Goal: Task Accomplishment & Management: Use online tool/utility

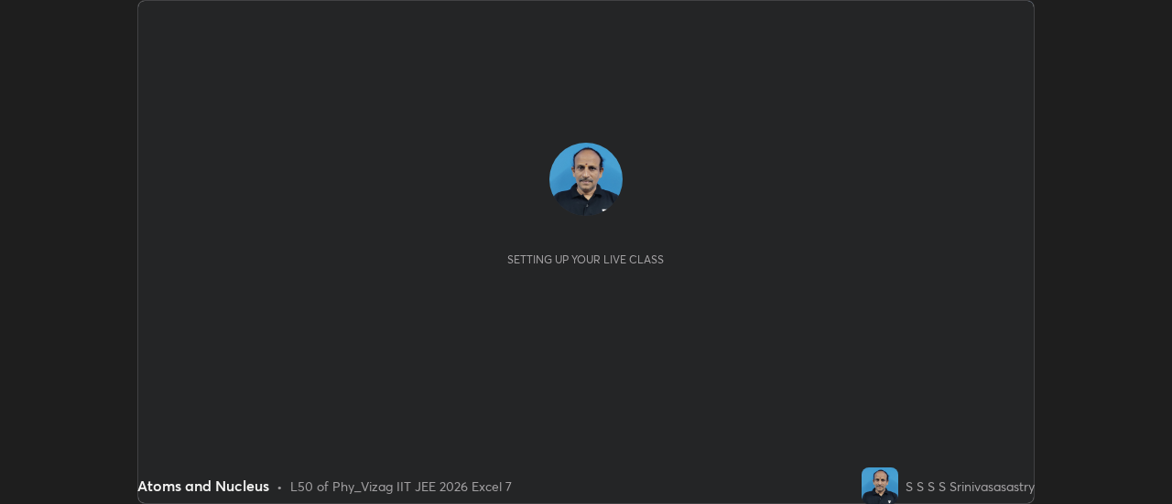
scroll to position [504, 1171]
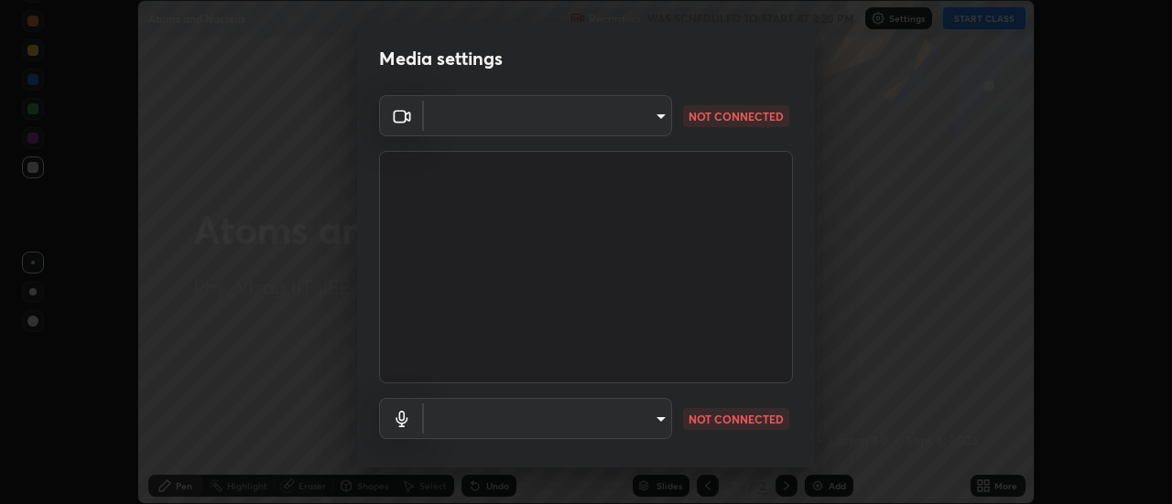
type input "44d0413a7fae474f20ab01619fb3f21c0a9b5757990e816ef2bdf69fc16931c8"
type input "communications"
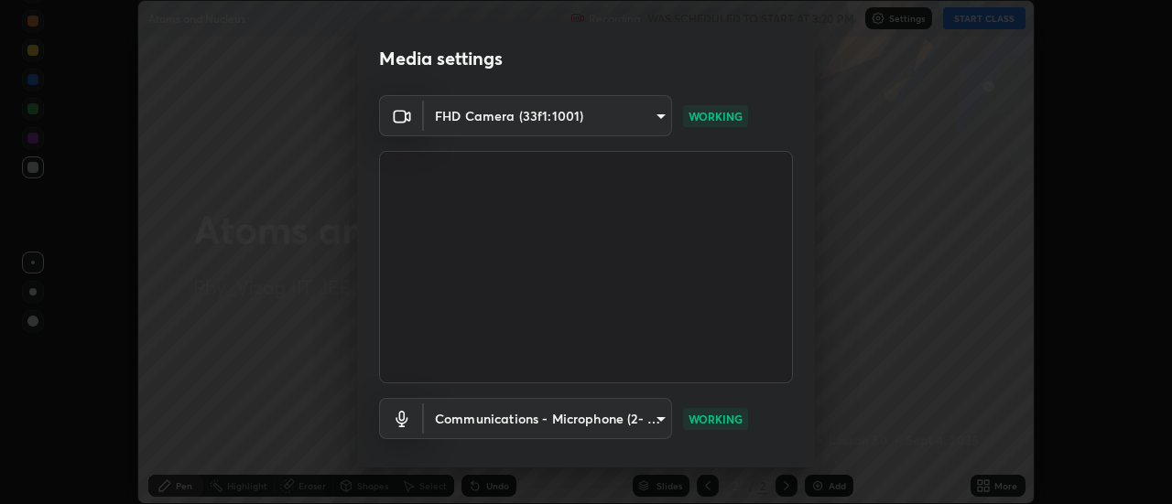
scroll to position [96, 0]
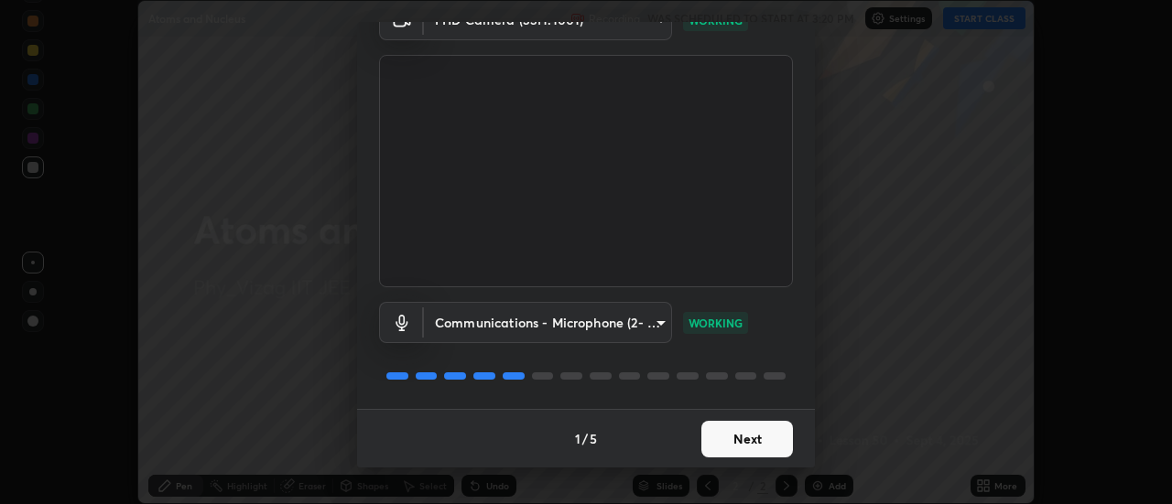
click at [747, 439] on button "Next" at bounding box center [747, 439] width 92 height 37
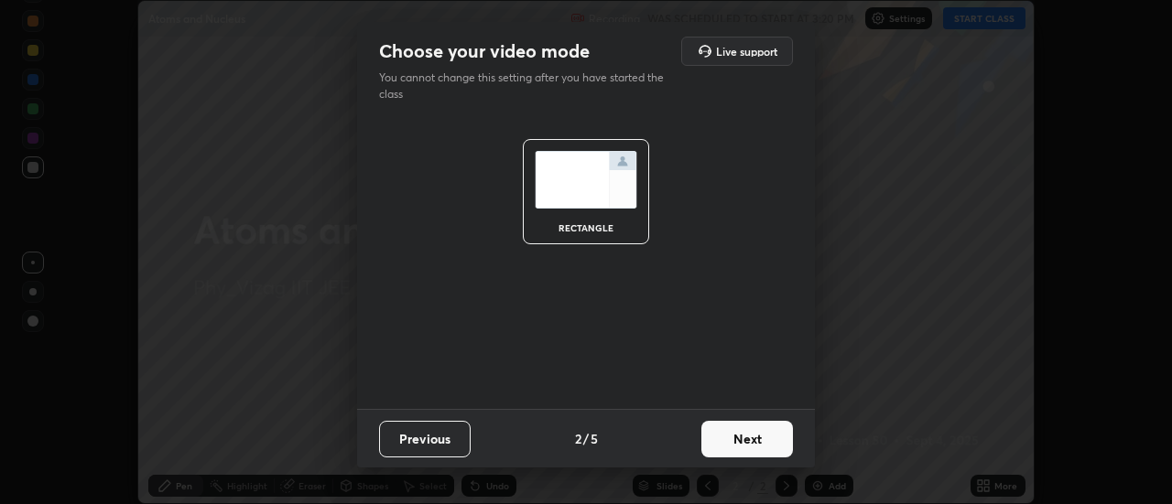
click at [753, 438] on button "Next" at bounding box center [747, 439] width 92 height 37
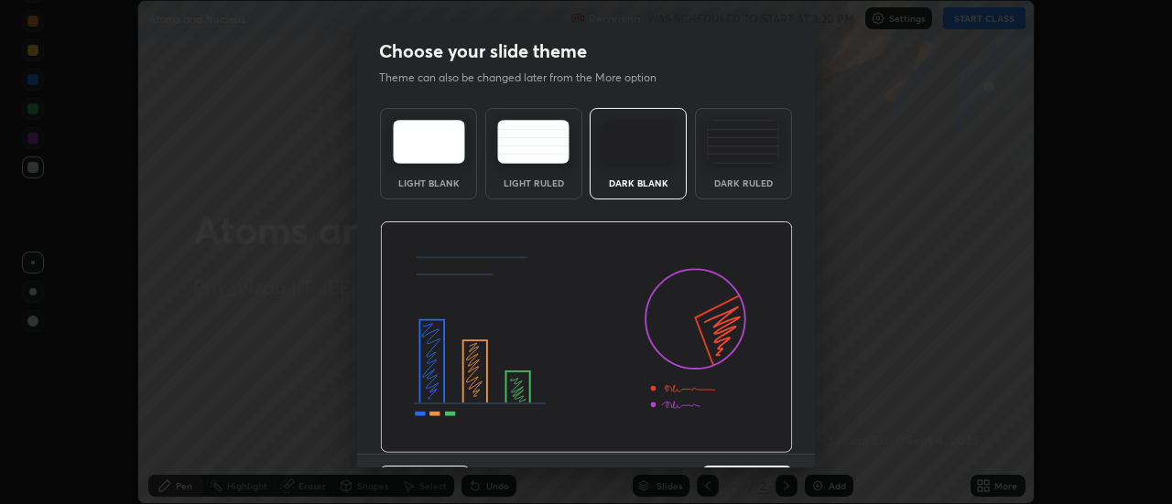
scroll to position [45, 0]
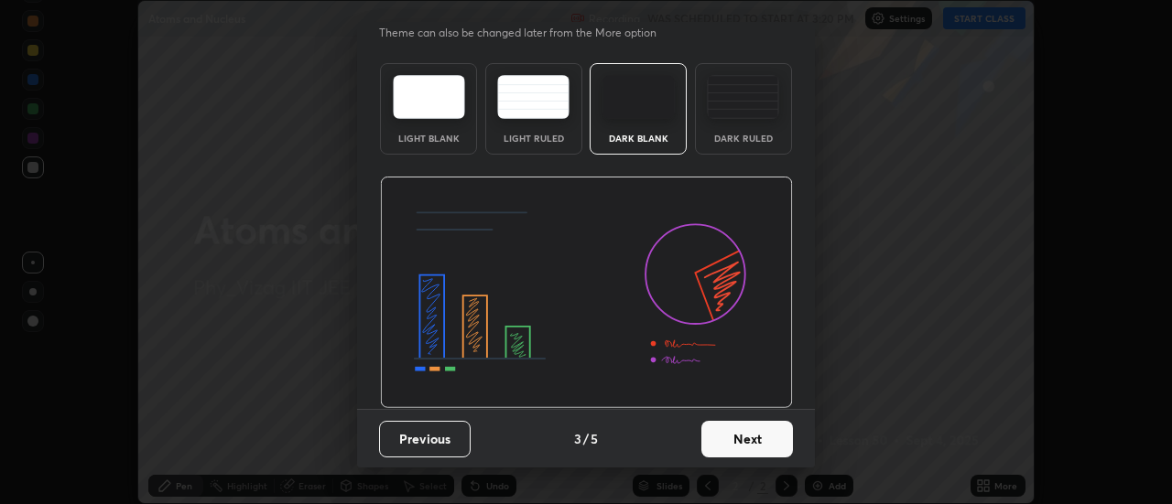
click at [737, 447] on button "Next" at bounding box center [747, 439] width 92 height 37
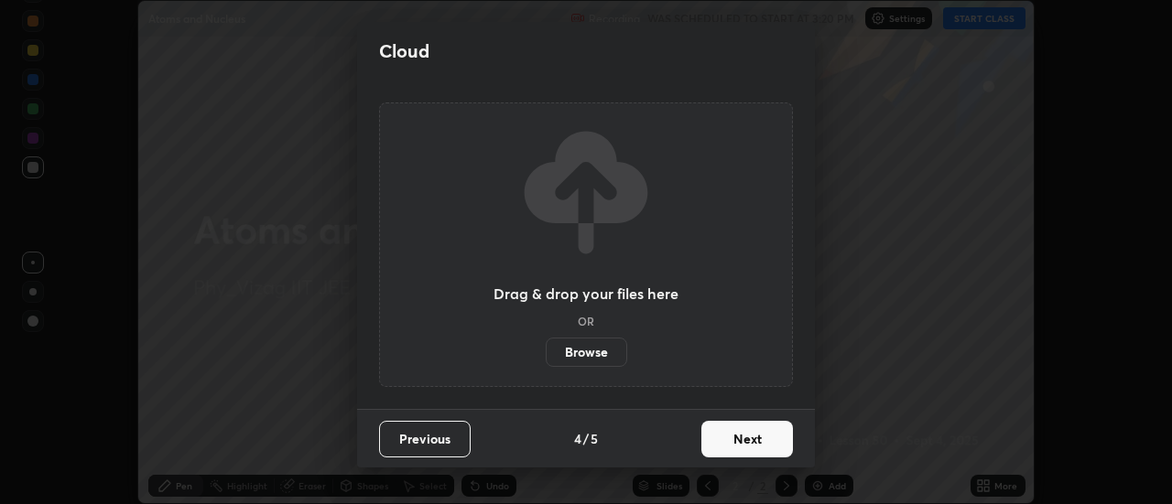
click at [759, 441] on button "Next" at bounding box center [747, 439] width 92 height 37
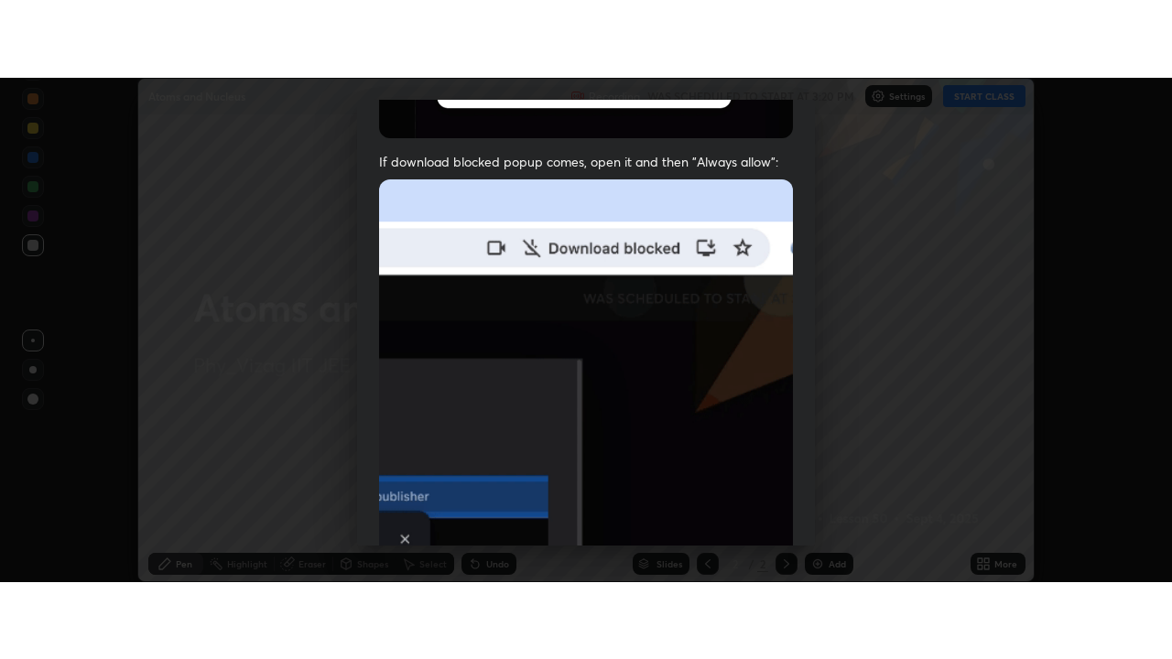
scroll to position [470, 0]
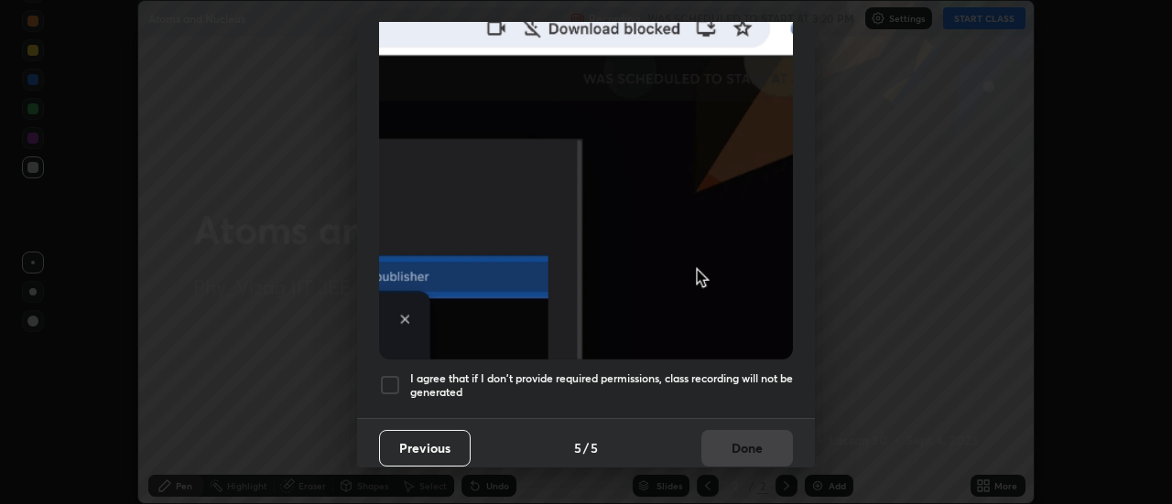
click at [397, 374] on div at bounding box center [390, 385] width 22 height 22
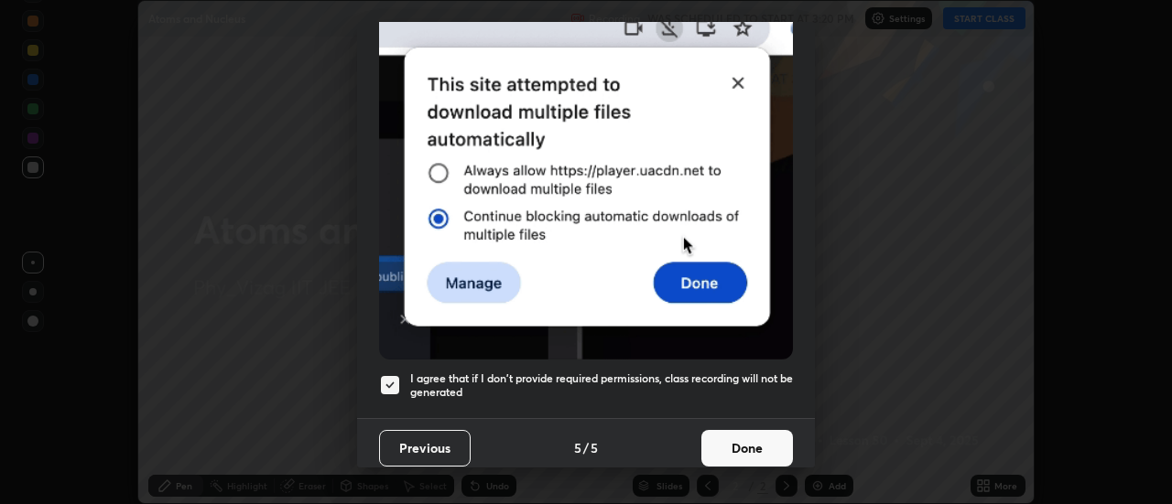
click at [742, 446] on button "Done" at bounding box center [747, 448] width 92 height 37
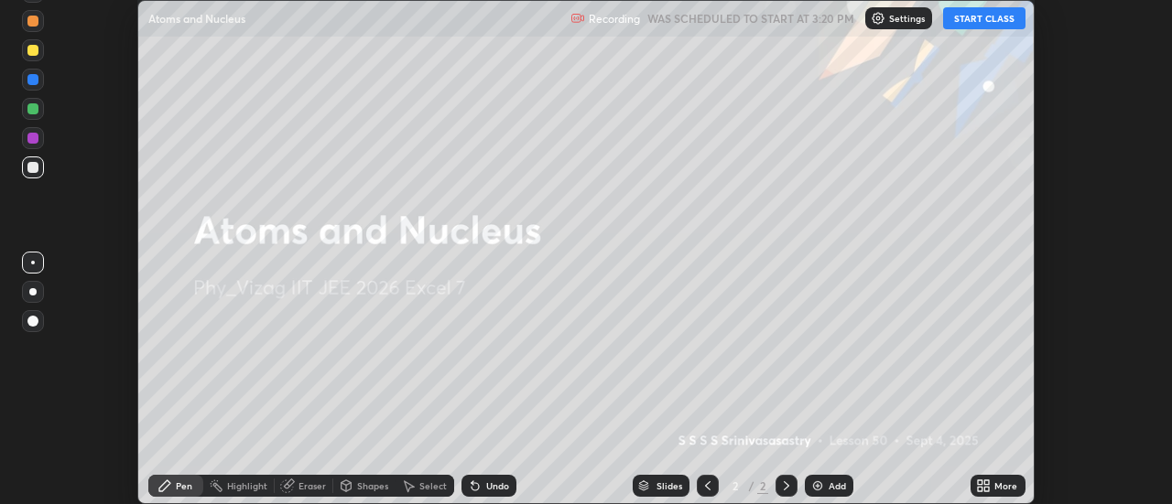
click at [992, 17] on button "START CLASS" at bounding box center [984, 18] width 82 height 22
click at [980, 490] on icon at bounding box center [980, 489] width 5 height 5
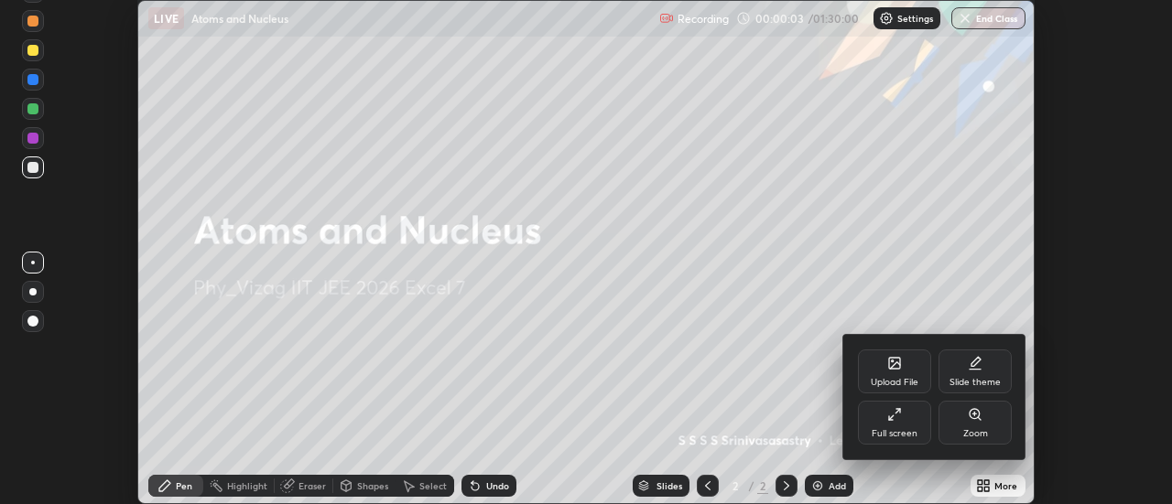
click at [907, 433] on div "Full screen" at bounding box center [895, 433] width 46 height 9
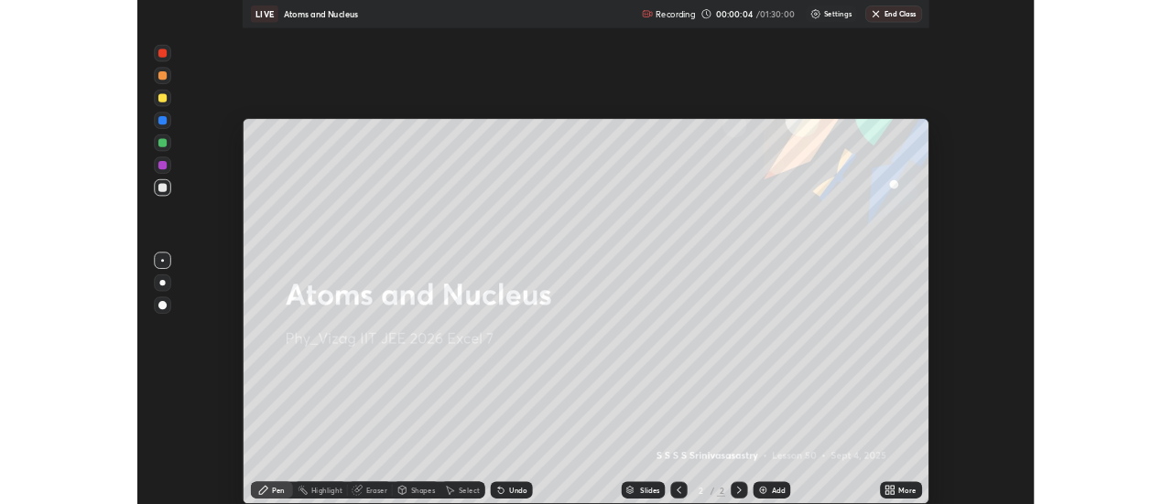
scroll to position [659, 1172]
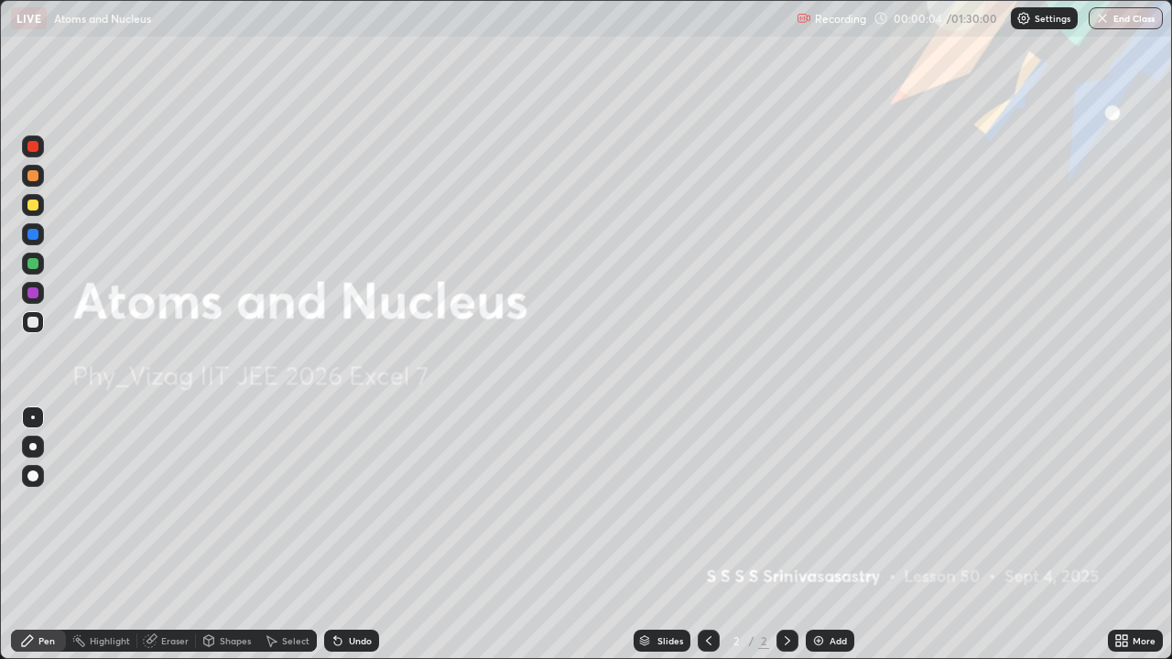
click at [1121, 504] on icon at bounding box center [1118, 637] width 5 height 5
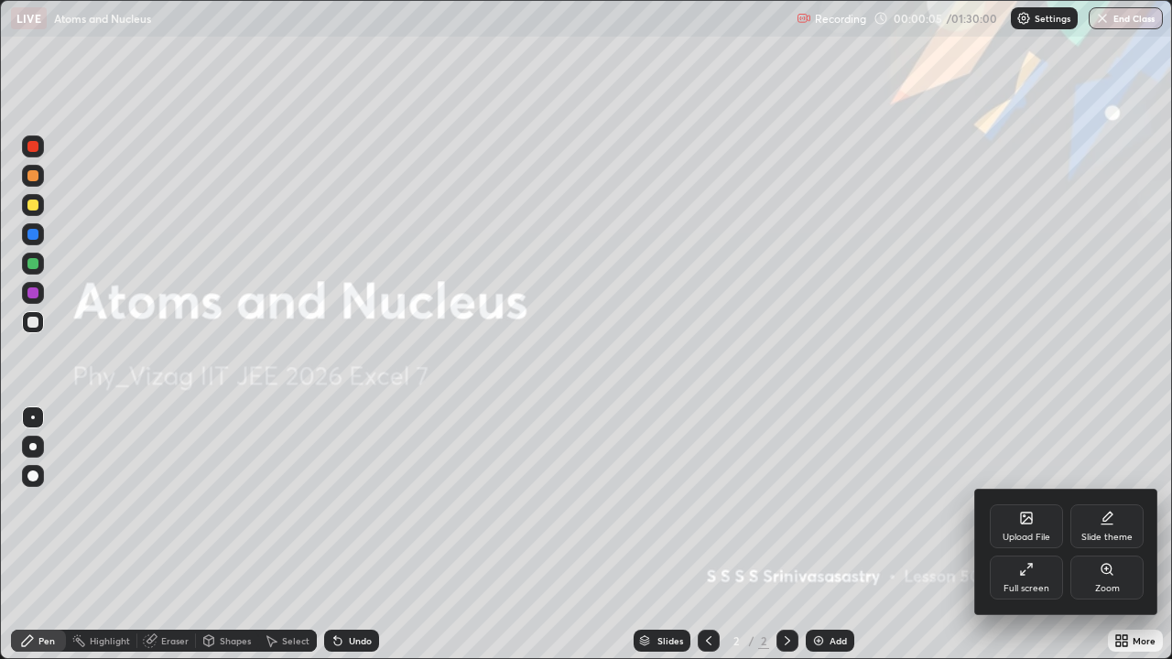
click at [1100, 504] on div "Slide theme" at bounding box center [1106, 537] width 51 height 9
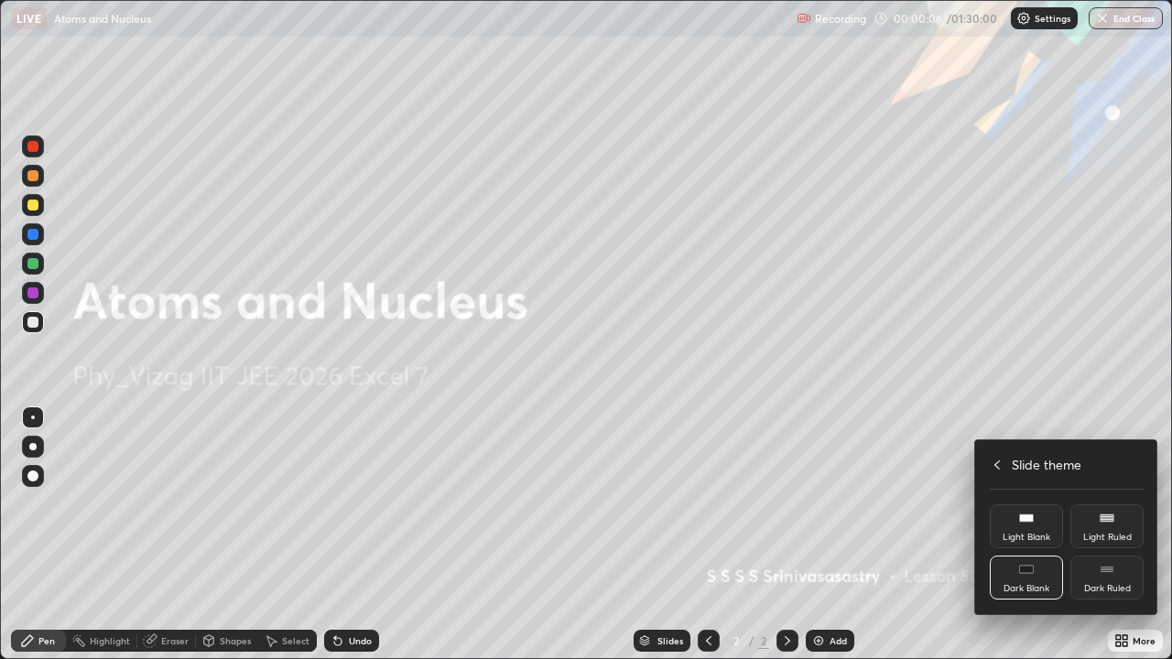
click at [1109, 504] on div "Dark Ruled" at bounding box center [1107, 588] width 47 height 9
click at [1121, 504] on div at bounding box center [586, 329] width 1172 height 659
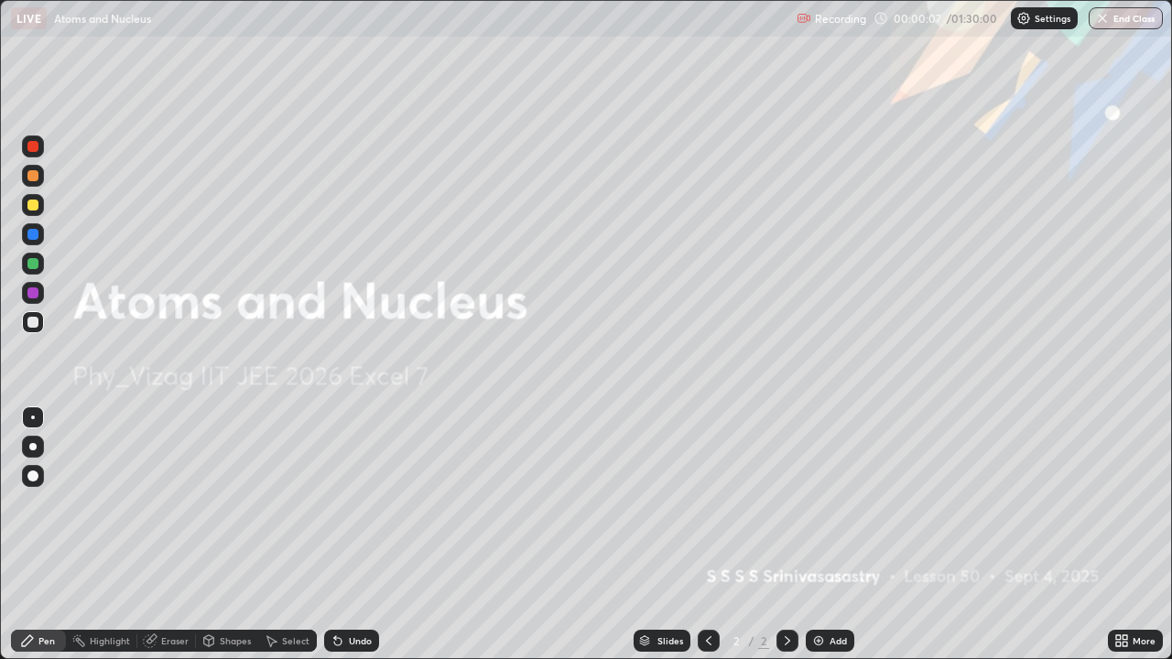
click at [832, 504] on div "Add" at bounding box center [837, 640] width 17 height 9
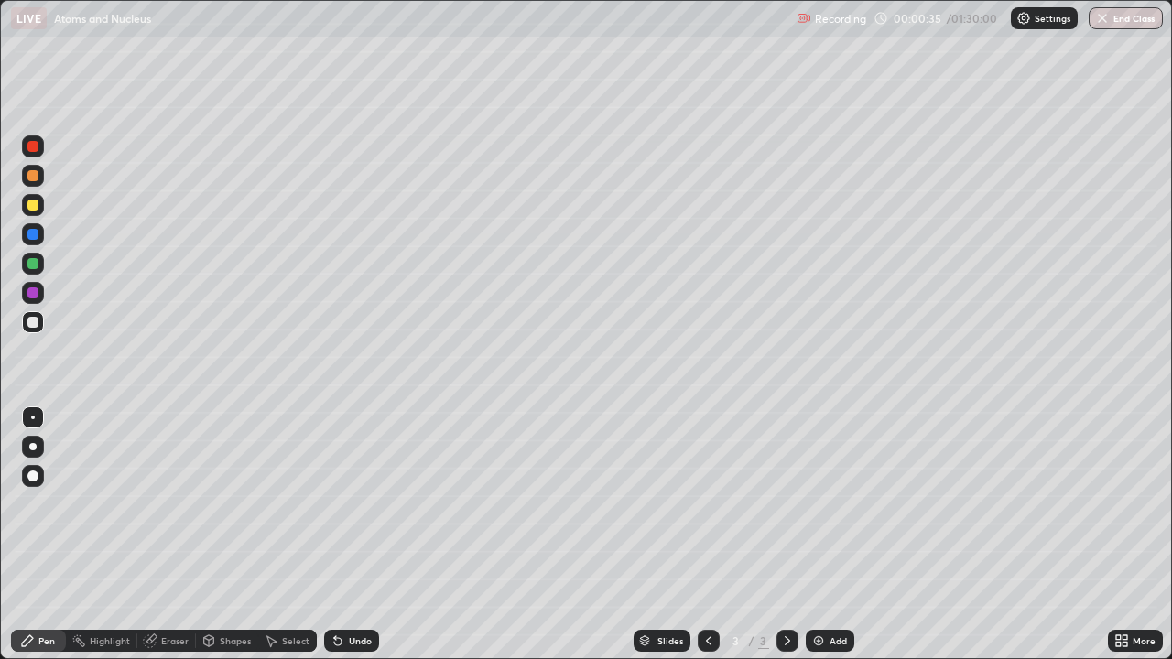
click at [30, 478] on div at bounding box center [32, 476] width 11 height 11
click at [352, 504] on div "Undo" at bounding box center [351, 641] width 55 height 22
click at [354, 504] on div "Undo" at bounding box center [360, 640] width 23 height 9
click at [177, 504] on div "Eraser" at bounding box center [174, 640] width 27 height 9
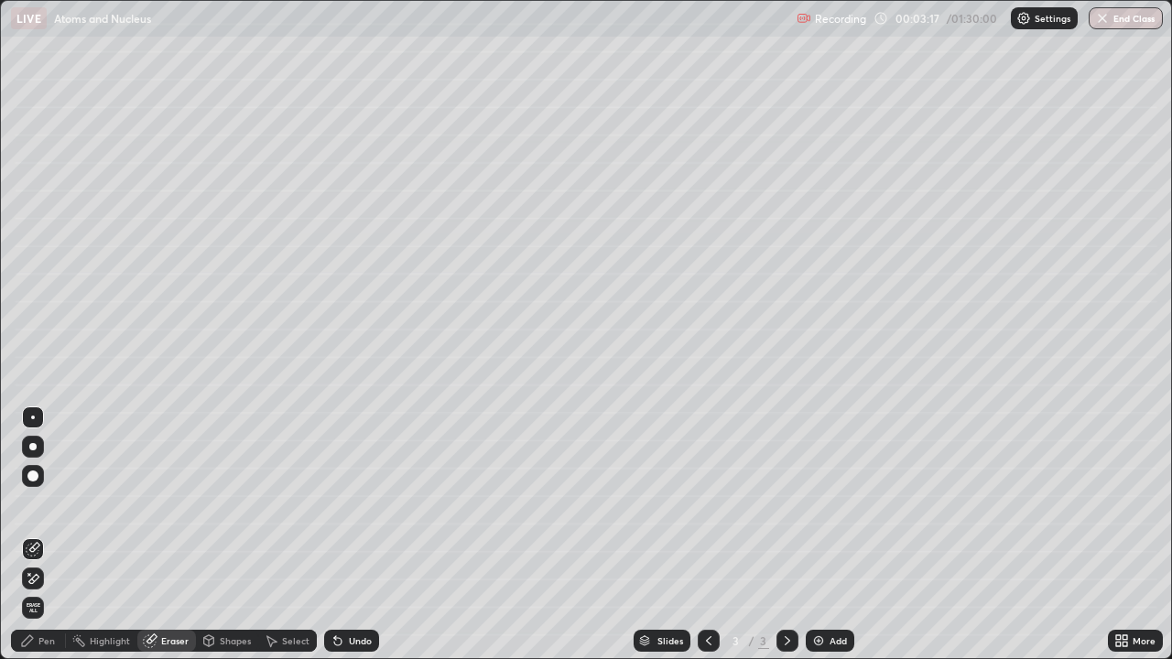
click at [54, 504] on div "Pen" at bounding box center [38, 641] width 55 height 22
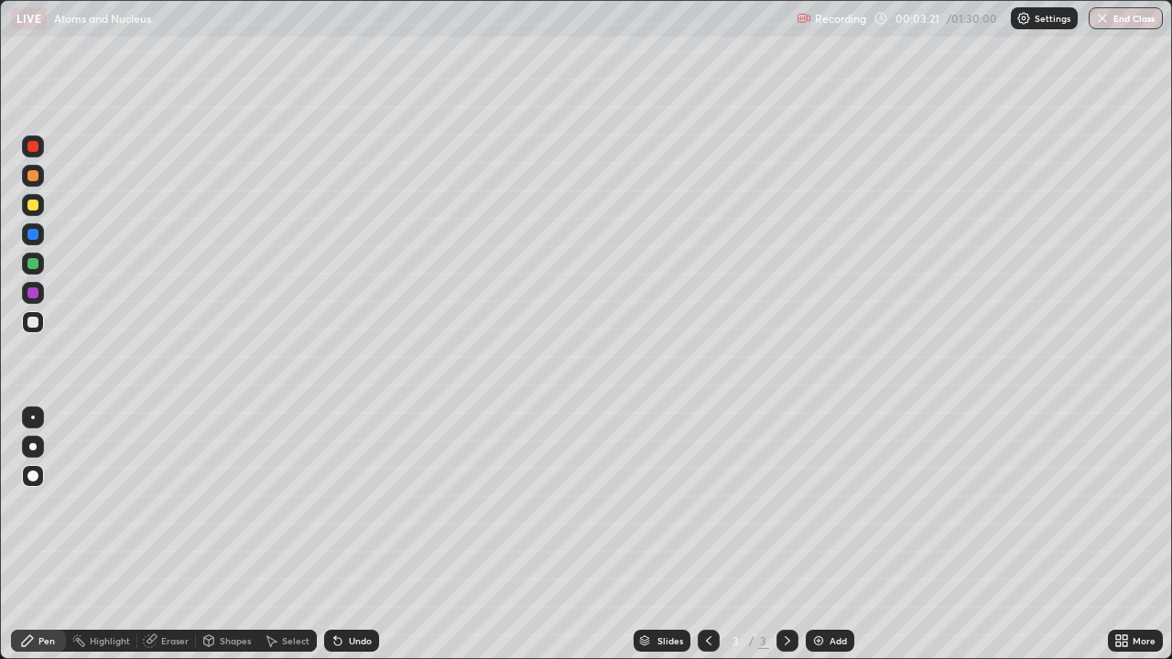
click at [361, 504] on div "Undo" at bounding box center [351, 641] width 55 height 22
click at [233, 504] on div "Shapes" at bounding box center [235, 640] width 31 height 9
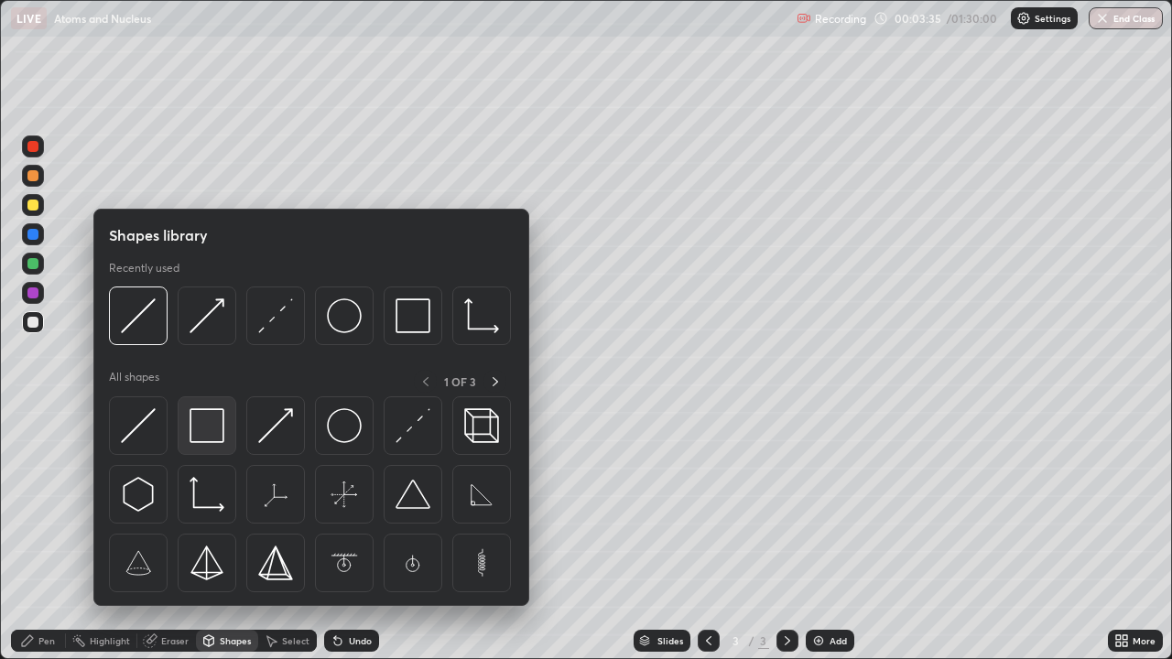
click at [214, 438] on img at bounding box center [207, 425] width 35 height 35
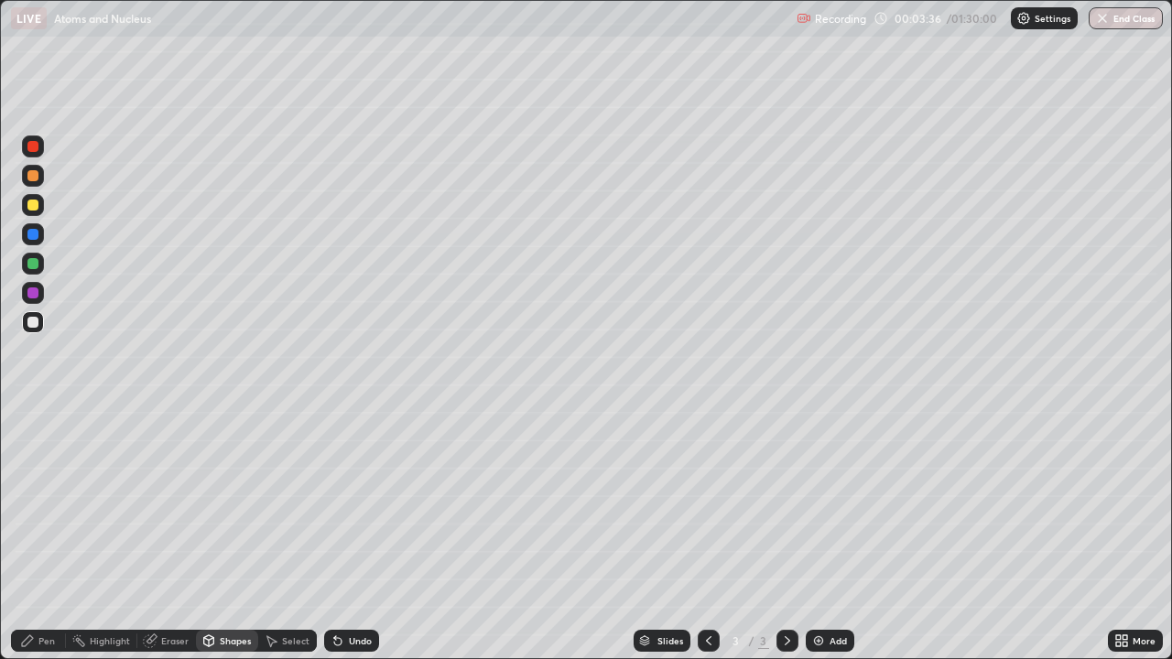
click at [37, 209] on div at bounding box center [32, 205] width 11 height 11
click at [34, 177] on div at bounding box center [32, 175] width 11 height 11
click at [49, 504] on div "Pen" at bounding box center [46, 640] width 16 height 9
click at [358, 504] on div "Undo" at bounding box center [360, 640] width 23 height 9
click at [360, 504] on div "Undo" at bounding box center [360, 640] width 23 height 9
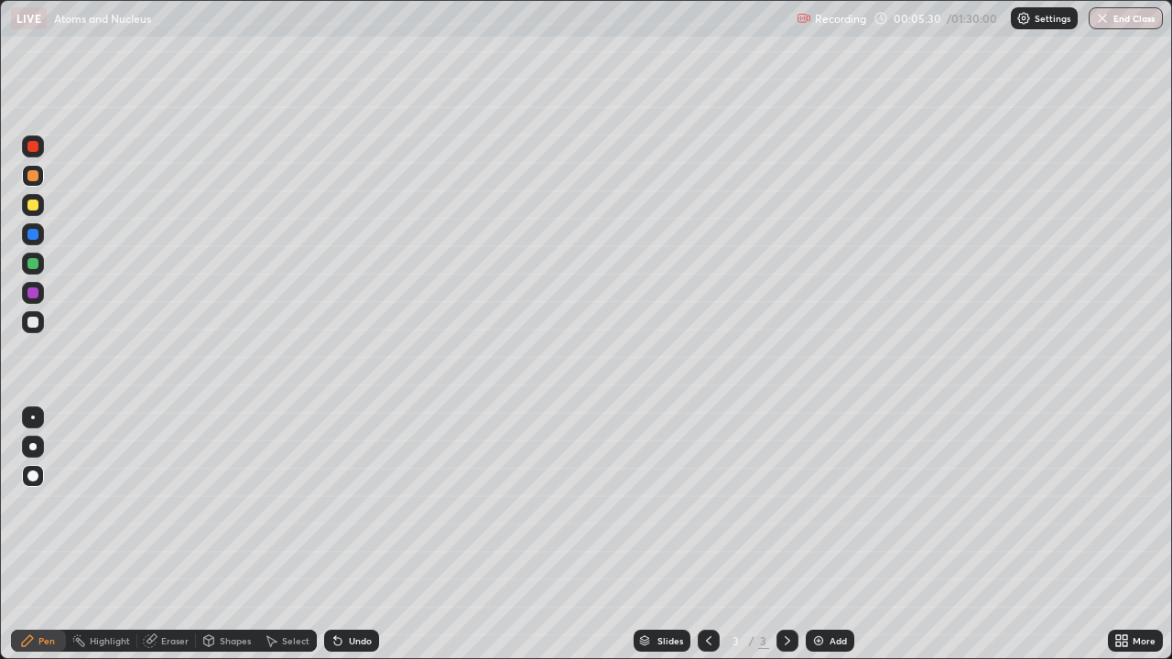
click at [819, 504] on img at bounding box center [818, 641] width 15 height 15
click at [33, 318] on div at bounding box center [32, 322] width 11 height 11
click at [224, 504] on div "Shapes" at bounding box center [235, 640] width 31 height 9
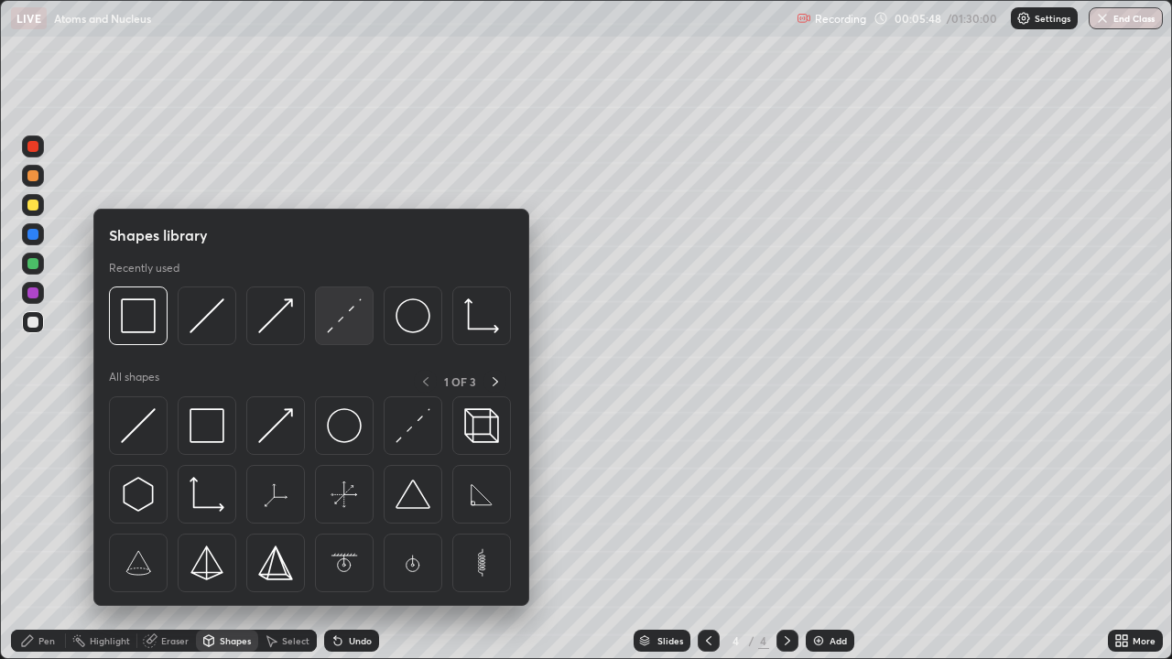
click at [351, 325] on img at bounding box center [344, 315] width 35 height 35
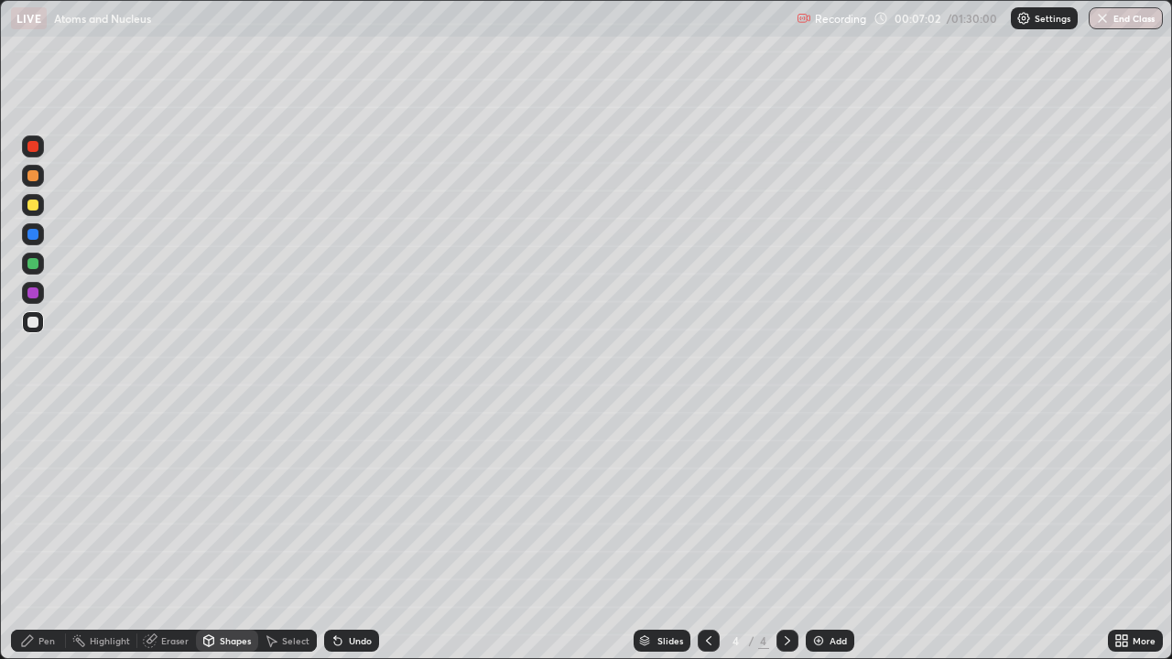
click at [228, 504] on div "Shapes" at bounding box center [235, 640] width 31 height 9
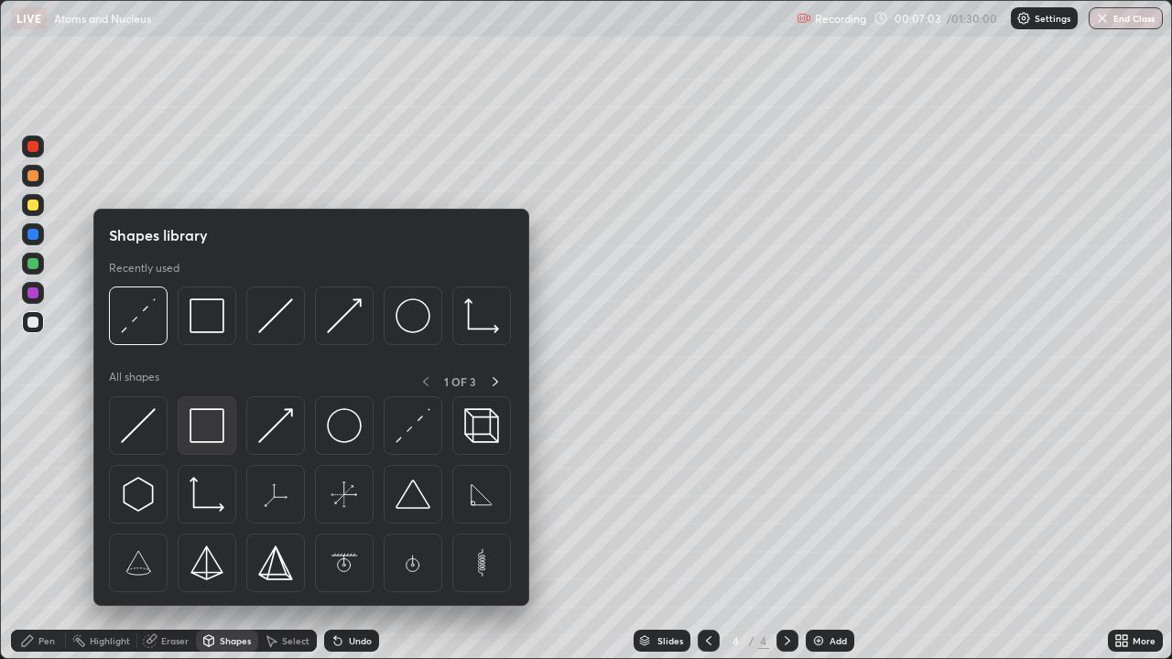
click at [213, 442] on img at bounding box center [207, 425] width 35 height 35
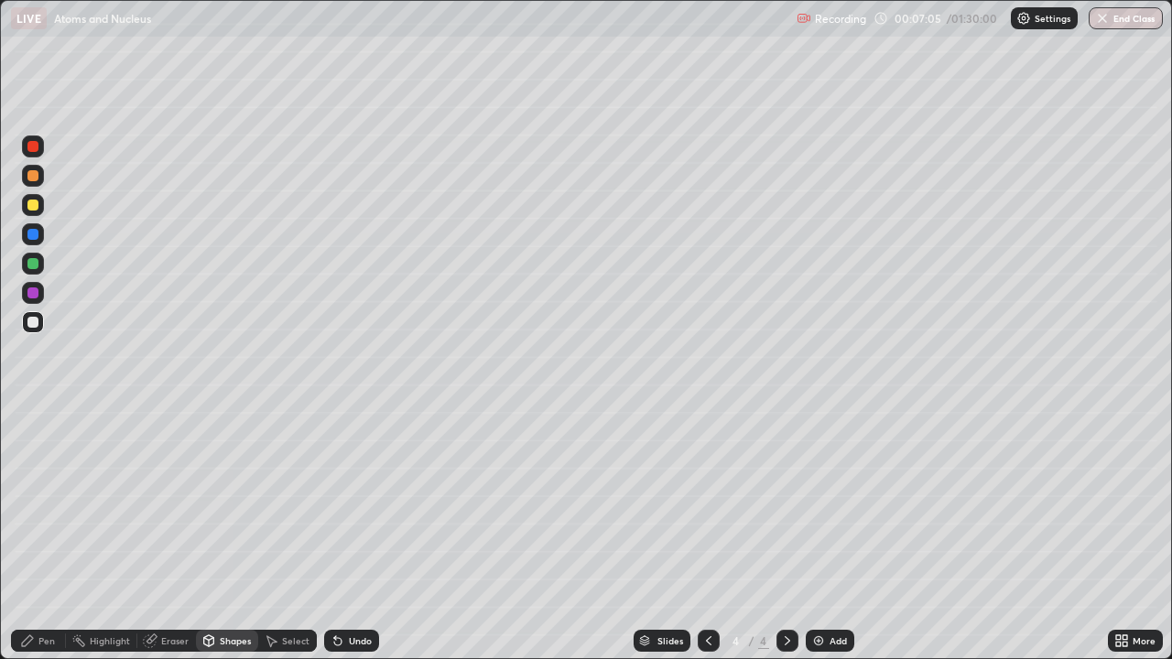
click at [35, 261] on div at bounding box center [32, 263] width 11 height 11
click at [37, 292] on div at bounding box center [32, 292] width 11 height 11
click at [38, 265] on div at bounding box center [32, 263] width 11 height 11
click at [33, 294] on div at bounding box center [32, 292] width 11 height 11
click at [37, 261] on div at bounding box center [32, 263] width 11 height 11
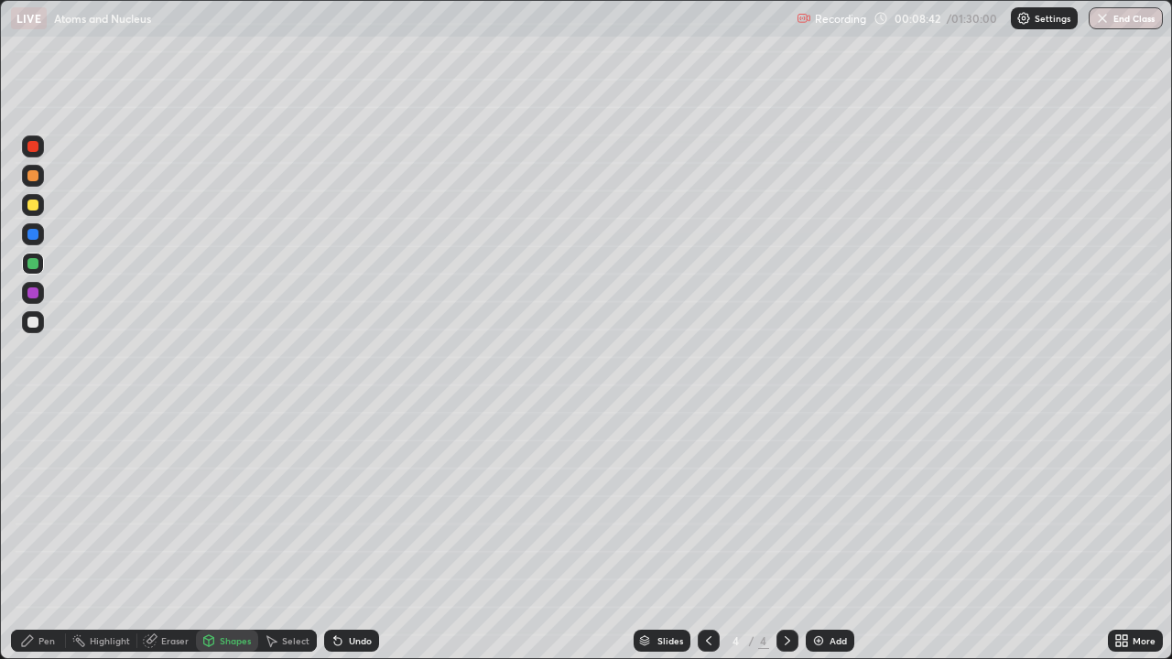
click at [49, 504] on div "Pen" at bounding box center [46, 640] width 16 height 9
click at [34, 294] on div at bounding box center [32, 292] width 11 height 11
click at [37, 322] on div at bounding box center [32, 322] width 11 height 11
click at [365, 504] on div "Undo" at bounding box center [360, 640] width 23 height 9
click at [819, 504] on img at bounding box center [818, 641] width 15 height 15
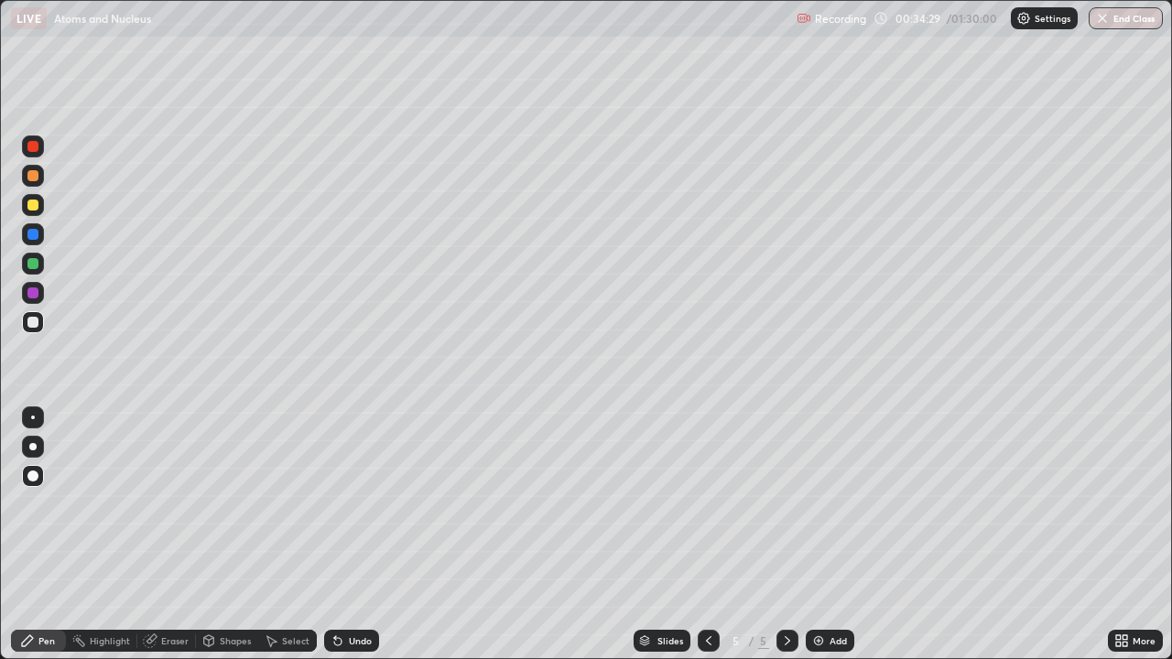
click at [227, 504] on div "Shapes" at bounding box center [235, 640] width 31 height 9
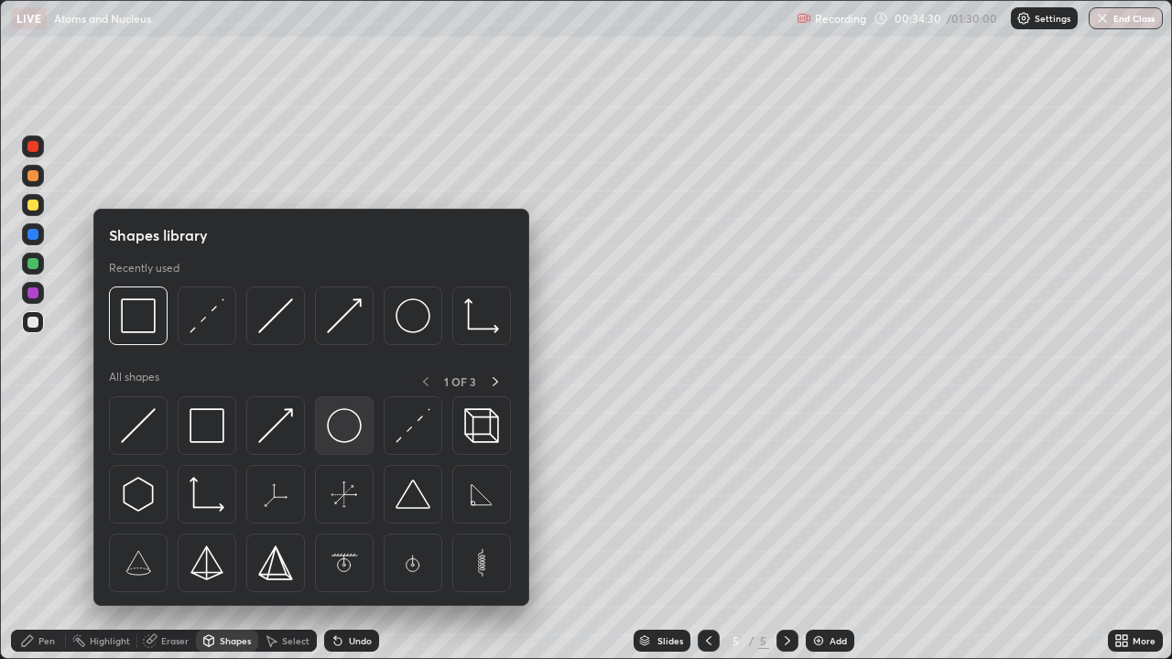
click at [342, 430] on img at bounding box center [344, 425] width 35 height 35
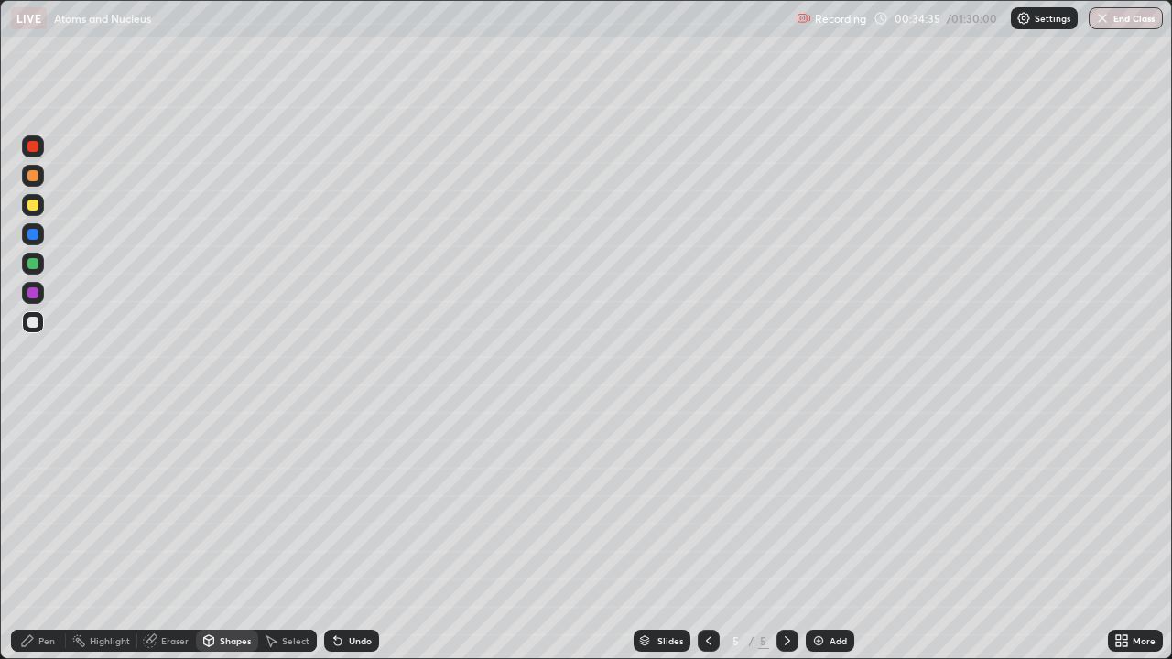
click at [34, 264] on div at bounding box center [32, 263] width 11 height 11
click at [44, 504] on div "Pen" at bounding box center [46, 640] width 16 height 9
click at [36, 322] on div at bounding box center [32, 322] width 11 height 11
click at [37, 261] on div at bounding box center [32, 263] width 11 height 11
click at [35, 148] on div at bounding box center [32, 146] width 11 height 11
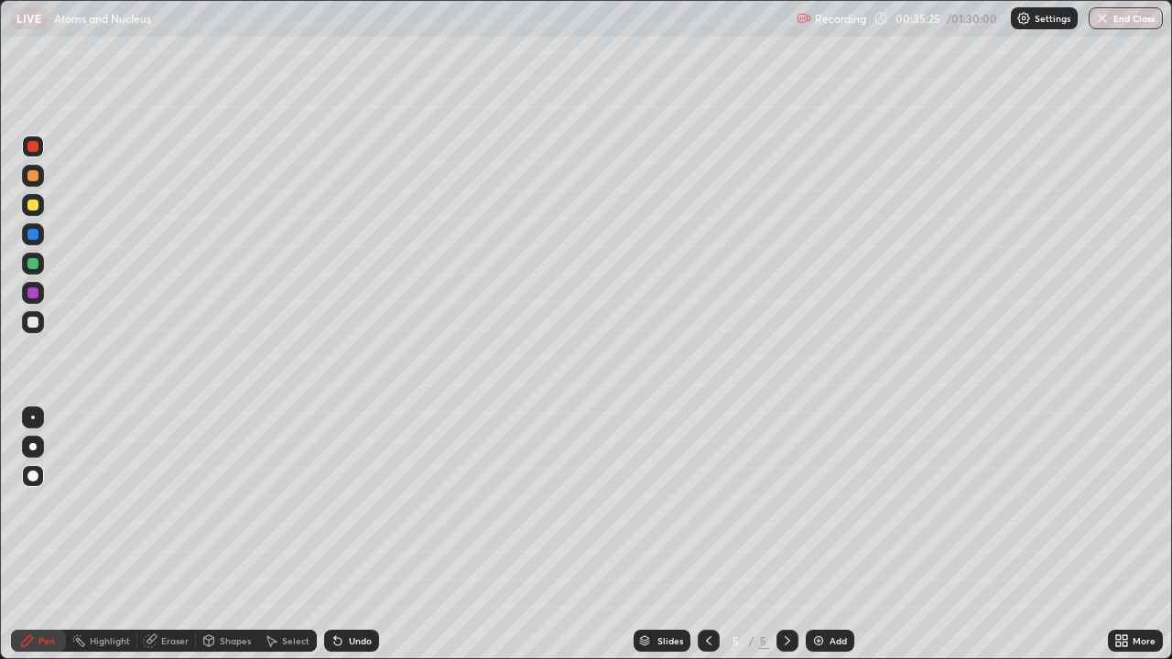
click at [35, 323] on div at bounding box center [32, 322] width 11 height 11
click at [35, 214] on div at bounding box center [33, 205] width 22 height 22
click at [344, 504] on div "Undo" at bounding box center [351, 641] width 55 height 22
click at [33, 417] on div at bounding box center [33, 418] width 4 height 4
click at [39, 323] on div at bounding box center [33, 322] width 22 height 22
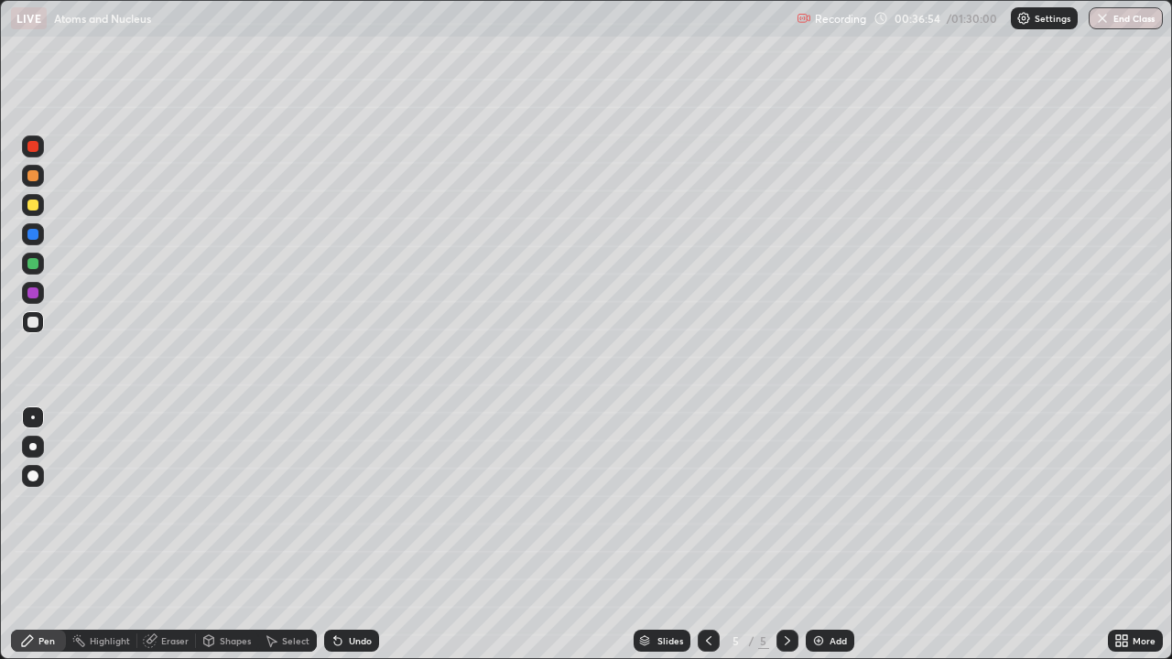
click at [236, 504] on div "Shapes" at bounding box center [235, 640] width 31 height 9
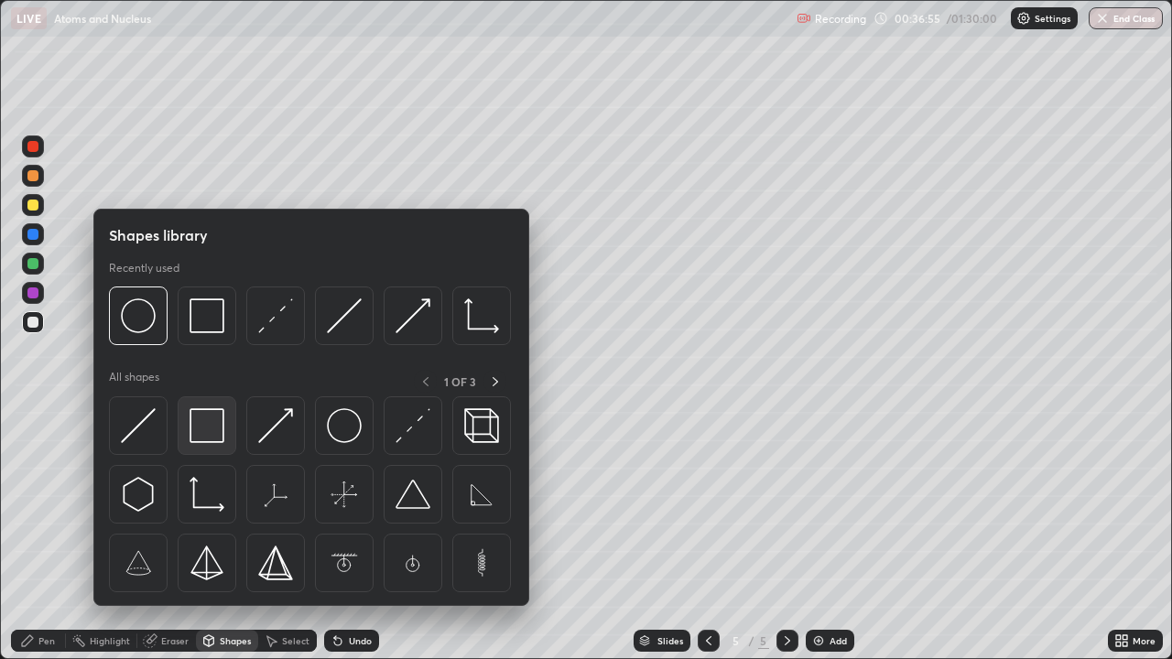
click at [222, 443] on img at bounding box center [207, 425] width 35 height 35
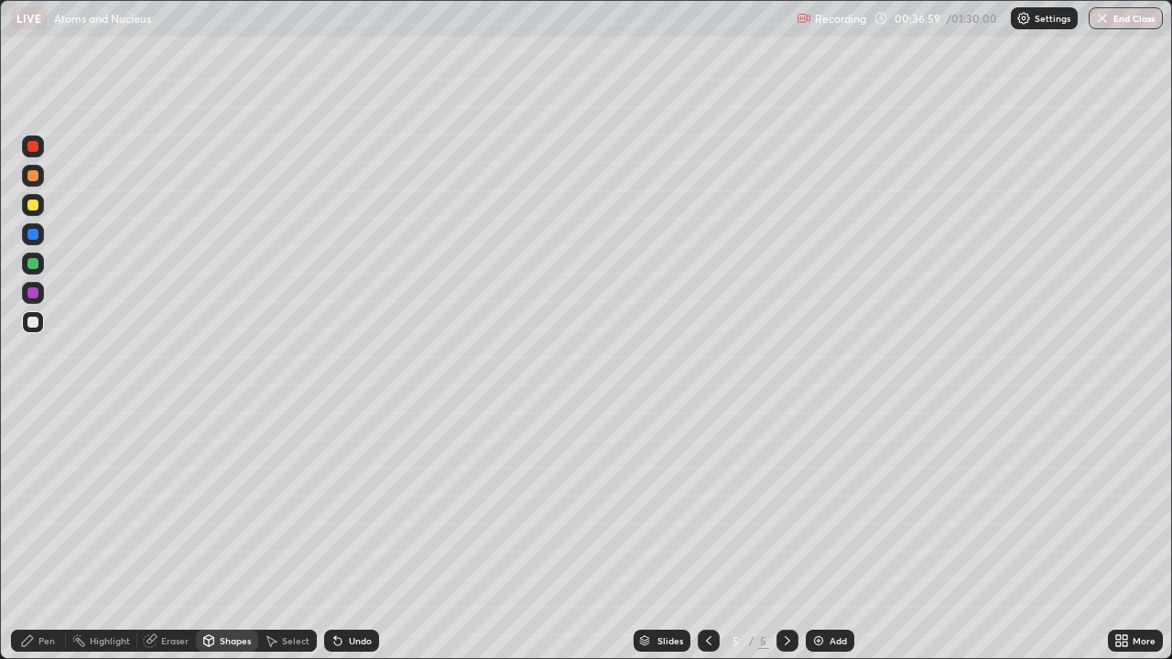
click at [51, 504] on div "Pen" at bounding box center [46, 640] width 16 height 9
click at [43, 476] on div at bounding box center [33, 476] width 22 height 22
click at [233, 504] on div "Shapes" at bounding box center [235, 640] width 31 height 9
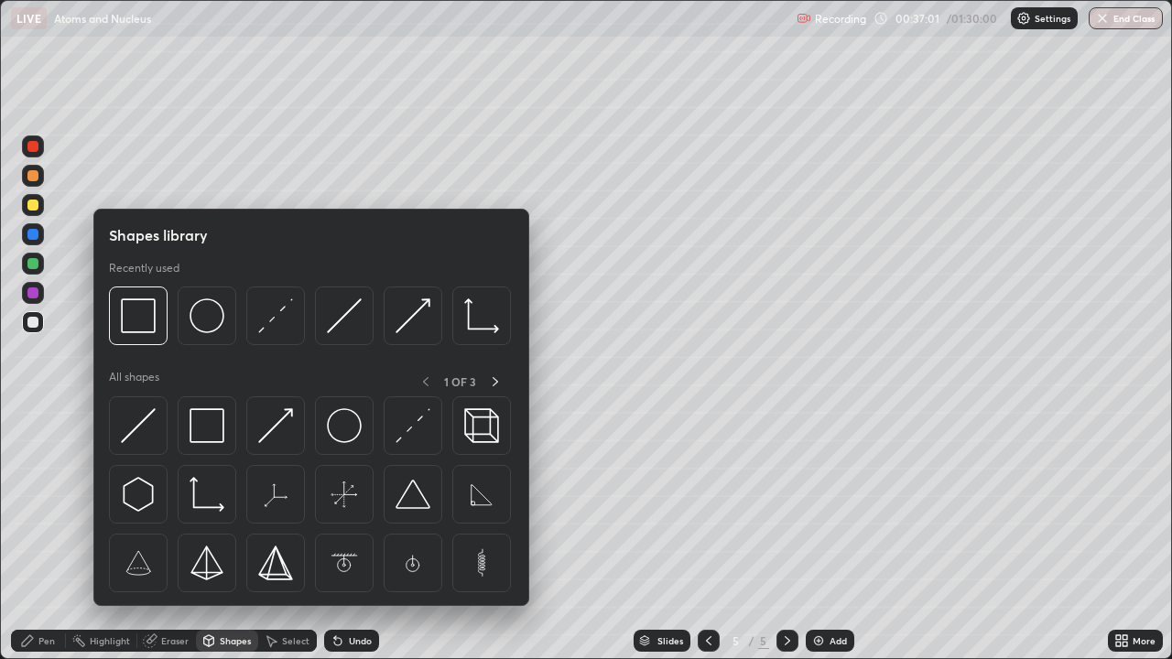
click at [235, 504] on div "Shapes" at bounding box center [235, 640] width 31 height 9
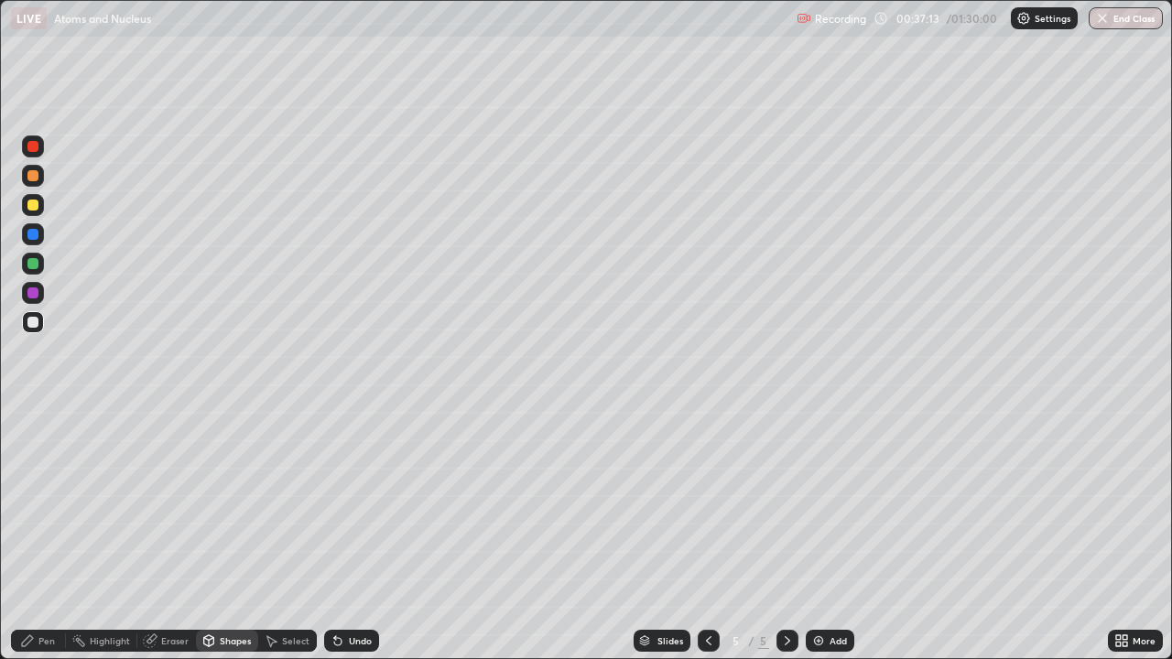
click at [49, 504] on div "Pen" at bounding box center [46, 640] width 16 height 9
click at [35, 146] on div at bounding box center [32, 146] width 11 height 11
click at [38, 320] on div at bounding box center [32, 322] width 11 height 11
click at [222, 504] on div "Shapes" at bounding box center [235, 640] width 31 height 9
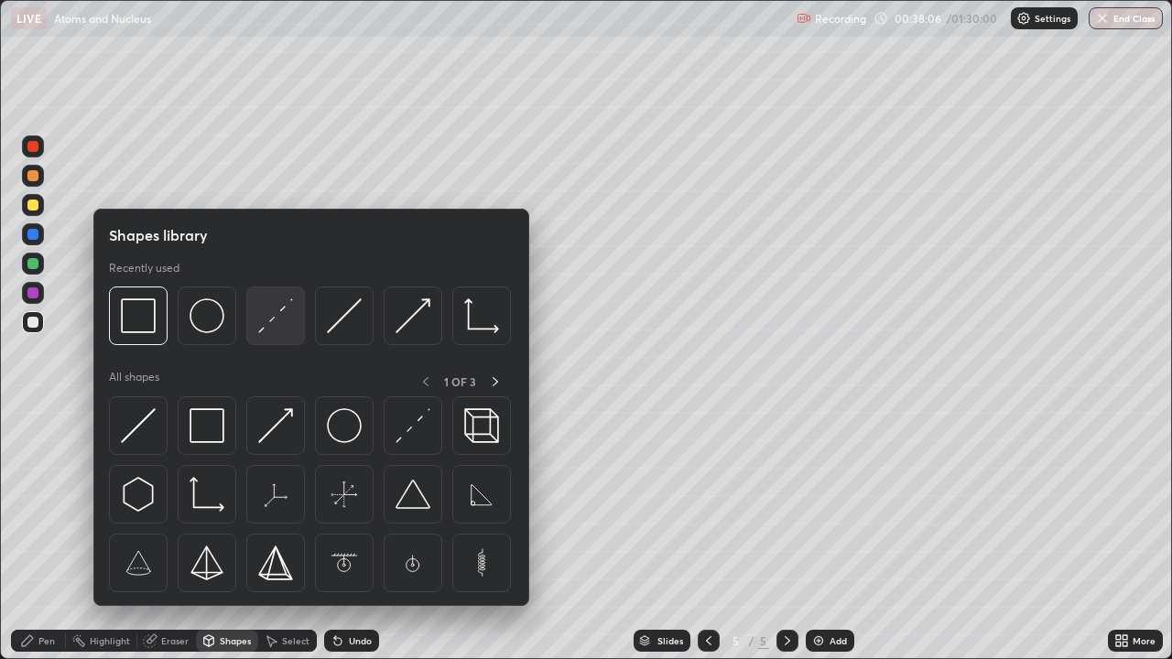
click at [270, 320] on img at bounding box center [275, 315] width 35 height 35
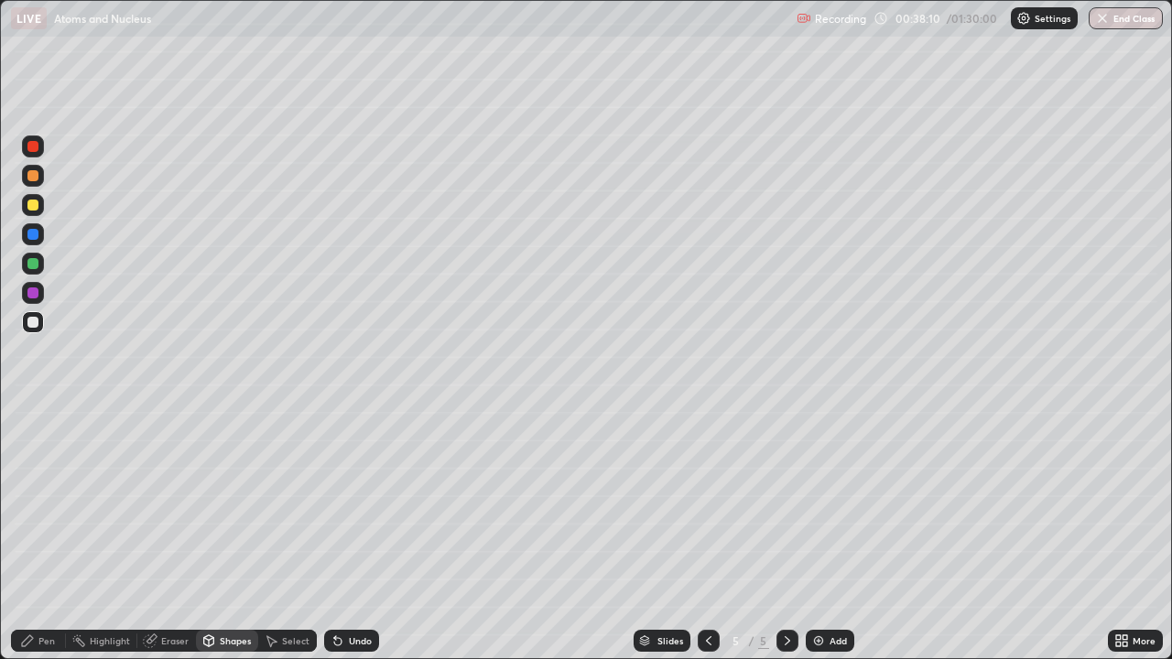
click at [34, 174] on div at bounding box center [32, 175] width 11 height 11
click at [41, 262] on div at bounding box center [33, 264] width 22 height 22
click at [49, 504] on div "Pen" at bounding box center [46, 640] width 16 height 9
click at [34, 179] on div at bounding box center [32, 175] width 11 height 11
click at [36, 154] on div at bounding box center [33, 146] width 22 height 22
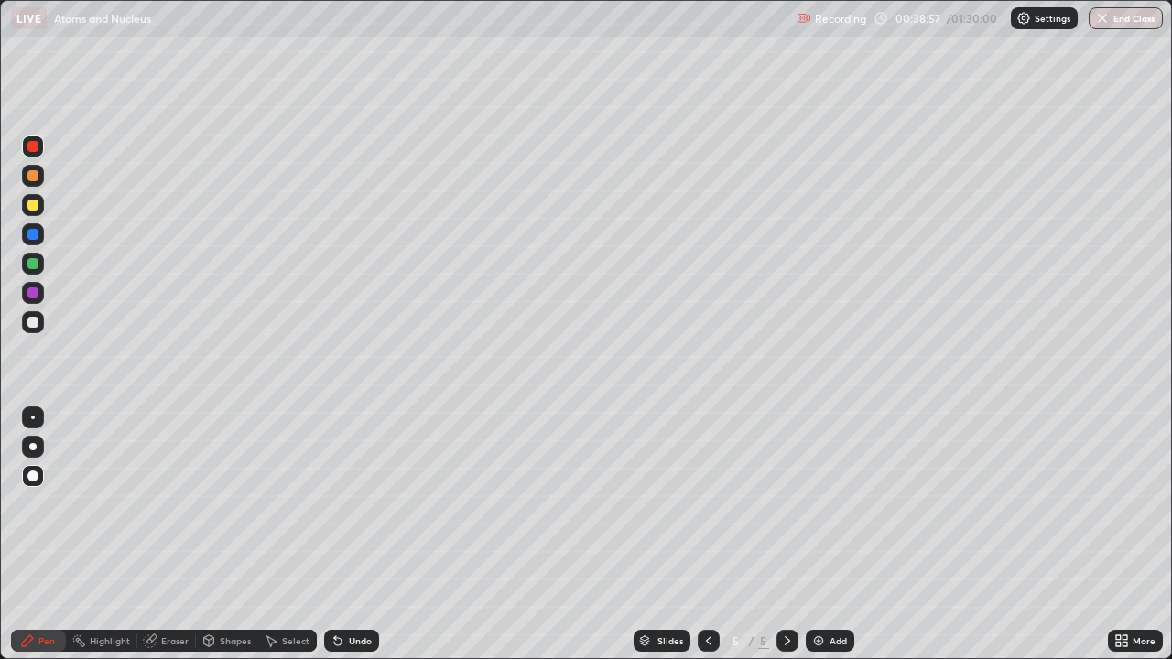
click at [343, 504] on div "Undo" at bounding box center [351, 641] width 55 height 22
click at [335, 504] on icon at bounding box center [337, 641] width 7 height 7
click at [355, 504] on div "Undo" at bounding box center [360, 640] width 23 height 9
click at [229, 504] on div "Shapes" at bounding box center [235, 640] width 31 height 9
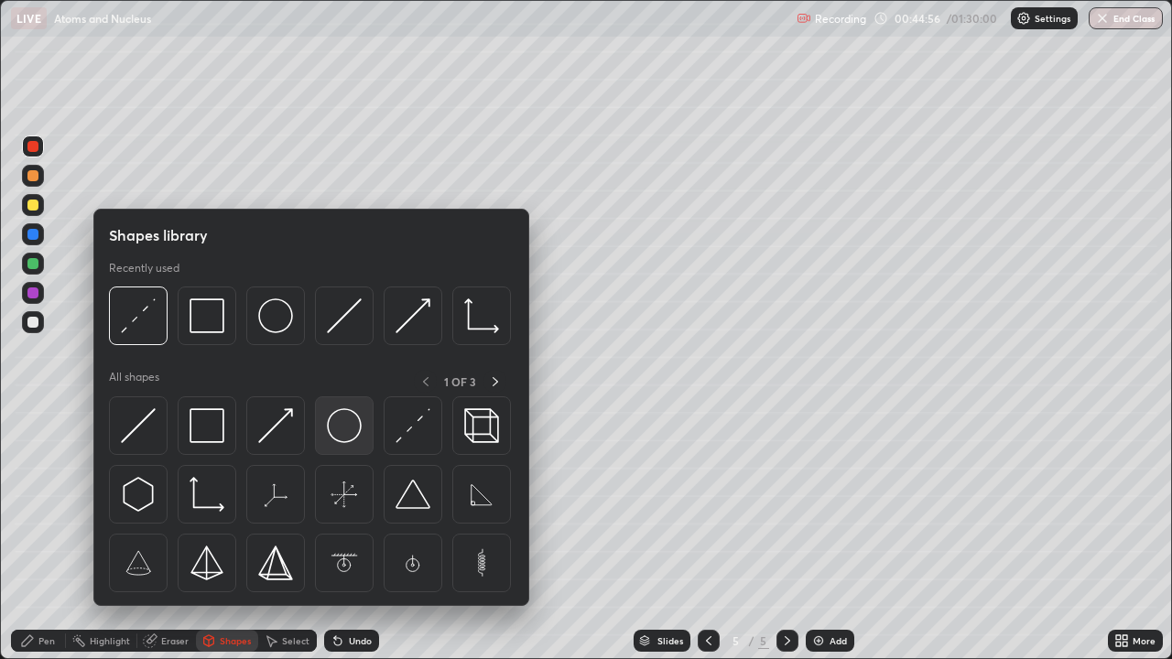
click at [333, 433] on img at bounding box center [344, 425] width 35 height 35
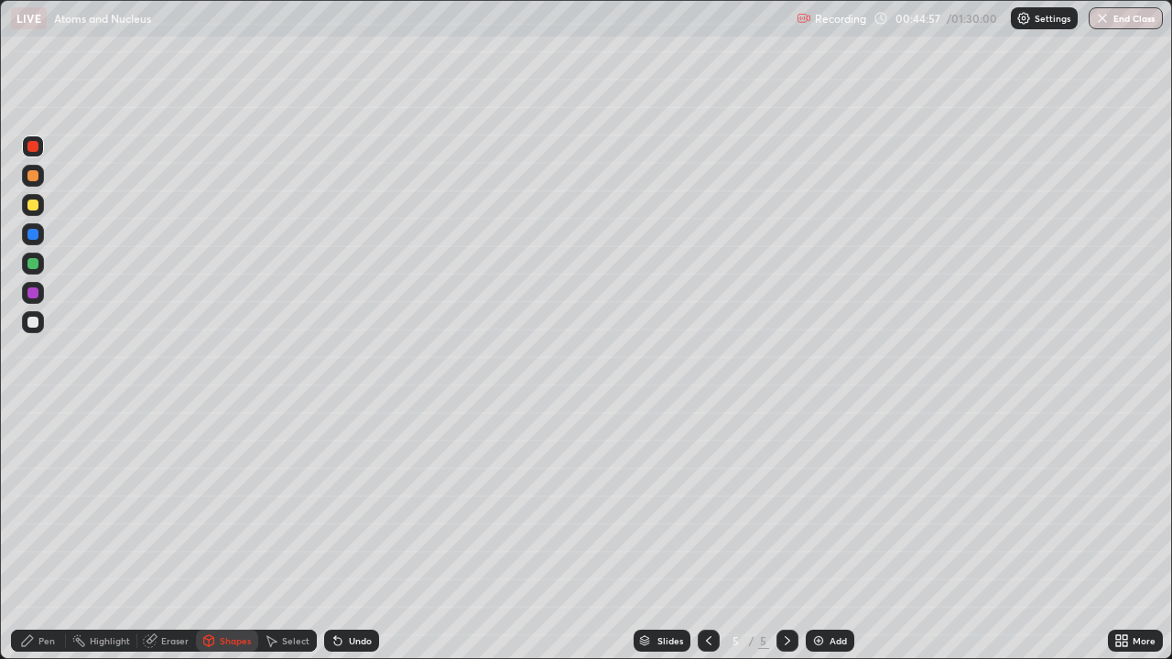
click at [38, 326] on div at bounding box center [32, 322] width 11 height 11
click at [42, 293] on div at bounding box center [33, 293] width 22 height 22
click at [301, 504] on div "Select" at bounding box center [295, 640] width 27 height 9
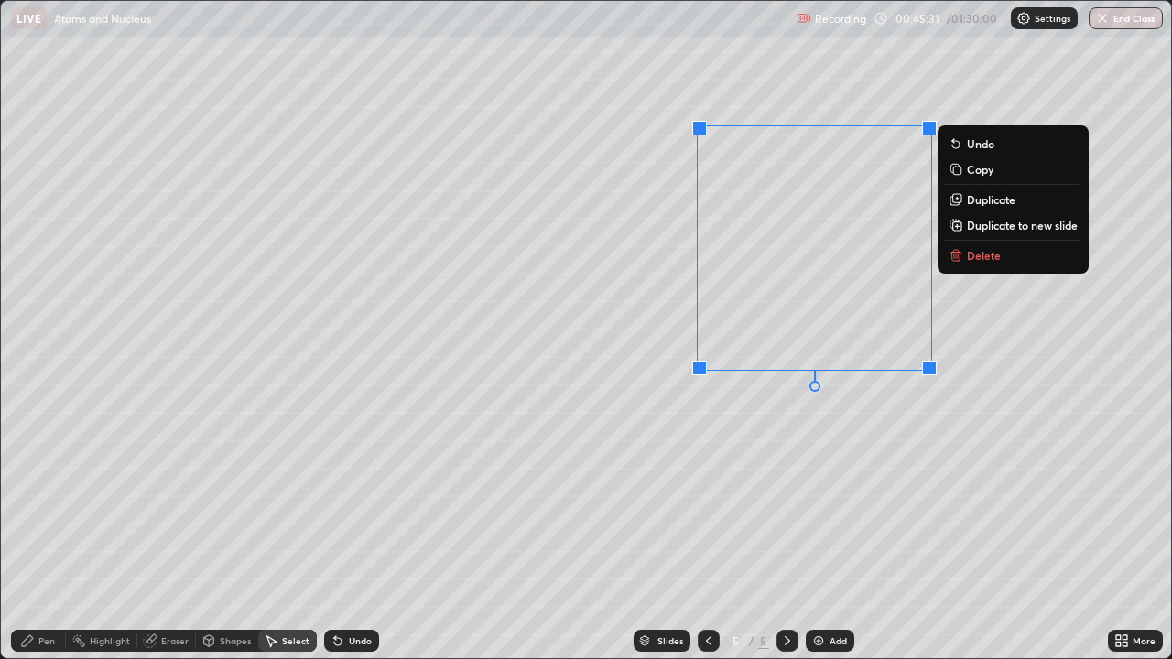
click at [770, 466] on div "0 ° Undo Copy Duplicate Duplicate to new slide Delete" at bounding box center [586, 329] width 1170 height 657
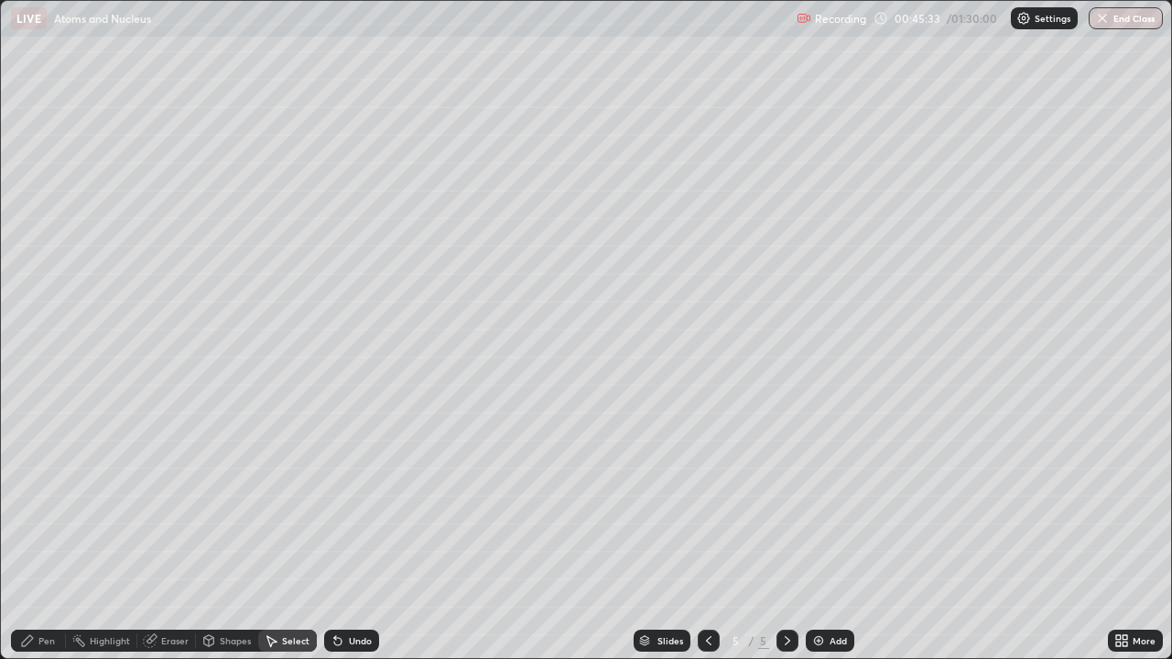
click at [45, 504] on div "Pen" at bounding box center [46, 640] width 16 height 9
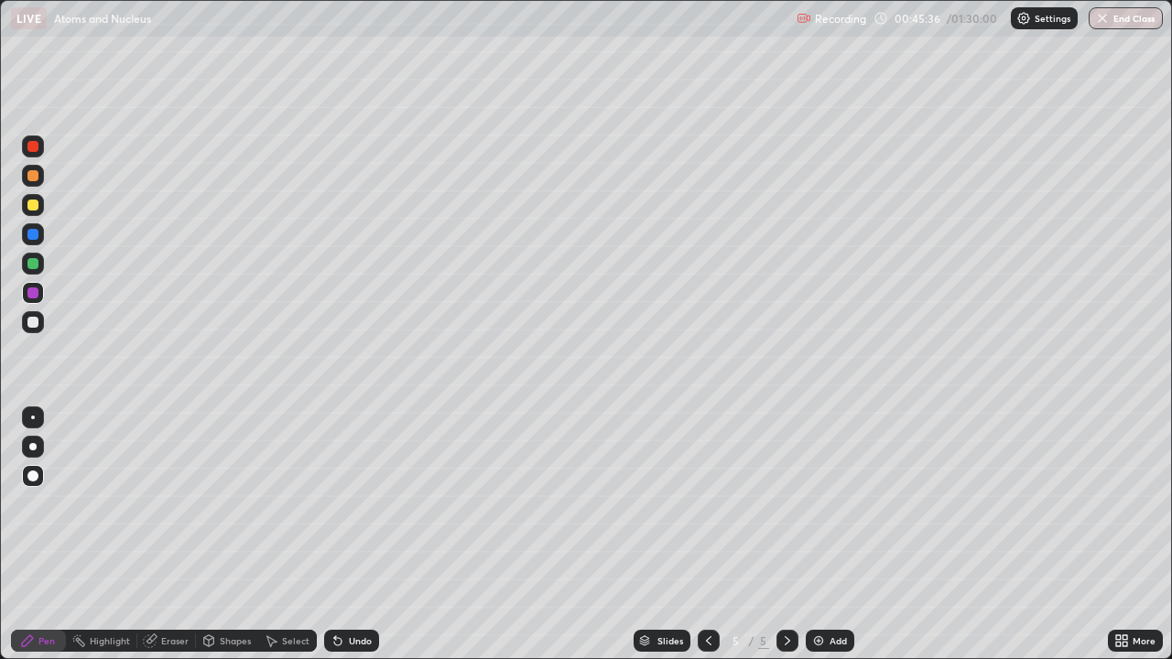
click at [229, 504] on div "Shapes" at bounding box center [235, 640] width 31 height 9
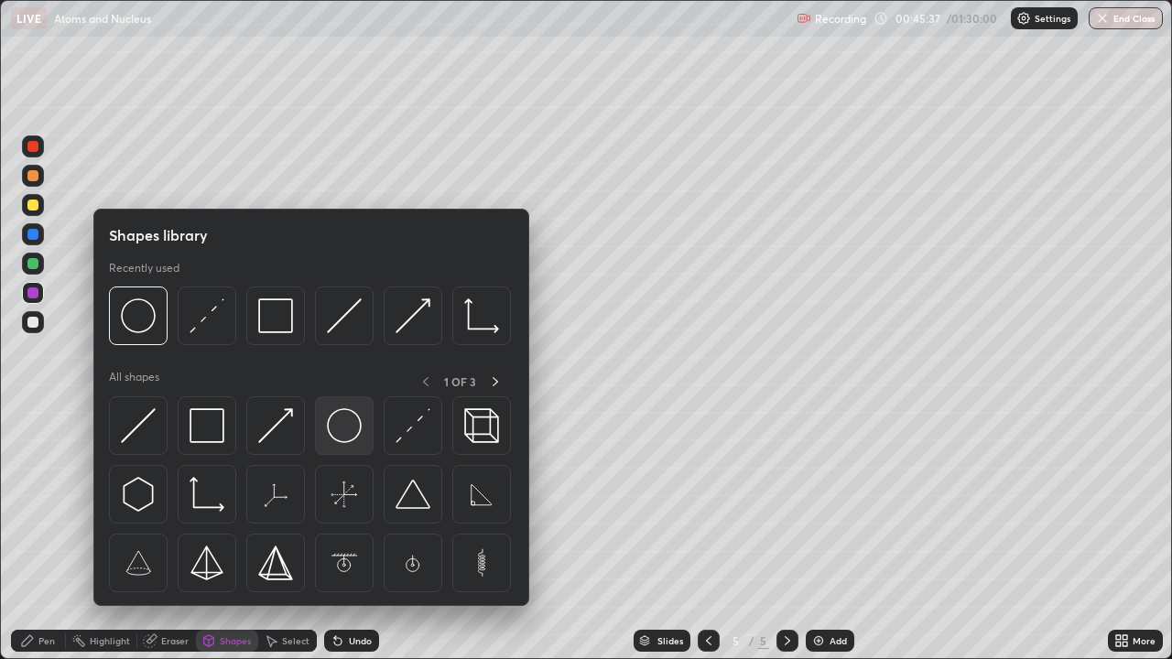
click at [347, 426] on img at bounding box center [344, 425] width 35 height 35
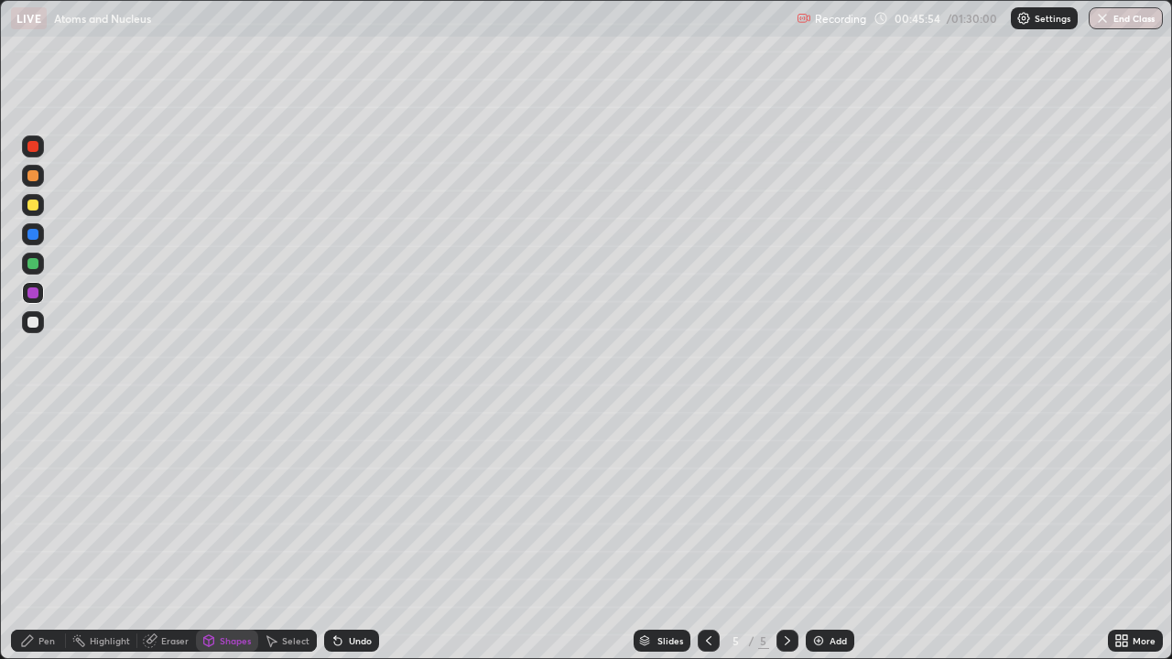
click at [42, 322] on div at bounding box center [33, 322] width 22 height 22
click at [53, 504] on div "Pen" at bounding box center [46, 640] width 16 height 9
click at [34, 293] on div at bounding box center [32, 292] width 11 height 11
click at [356, 504] on div "Undo" at bounding box center [360, 640] width 23 height 9
click at [41, 417] on div at bounding box center [33, 417] width 22 height 22
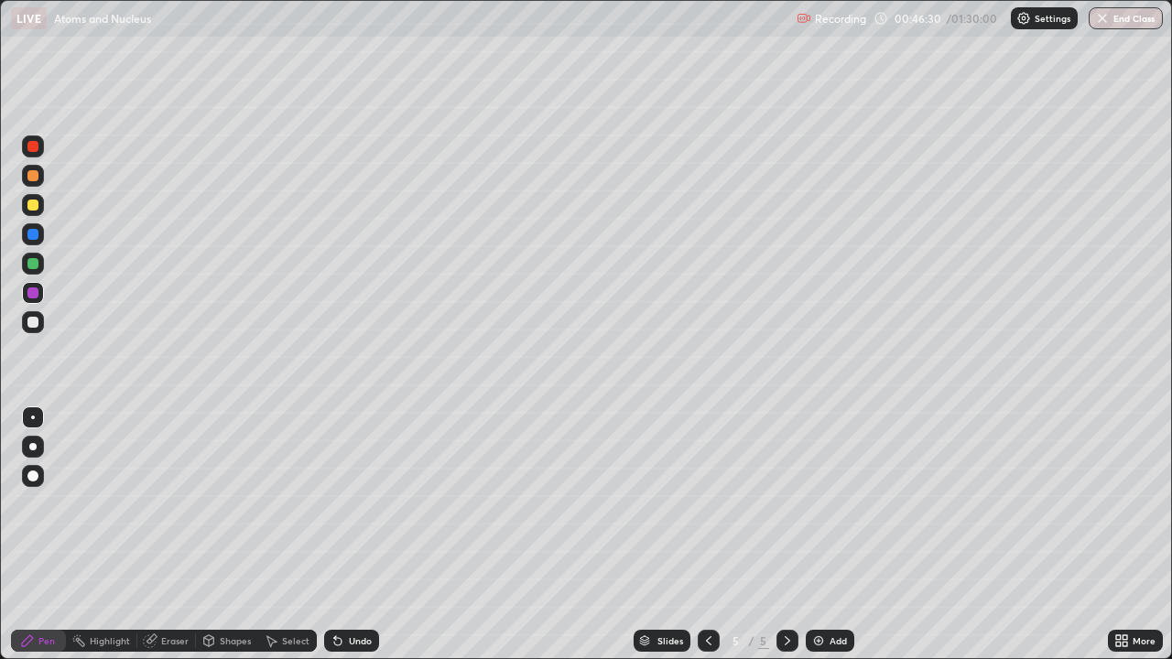
click at [36, 205] on div at bounding box center [32, 205] width 11 height 11
click at [229, 504] on div "Shapes" at bounding box center [235, 640] width 31 height 9
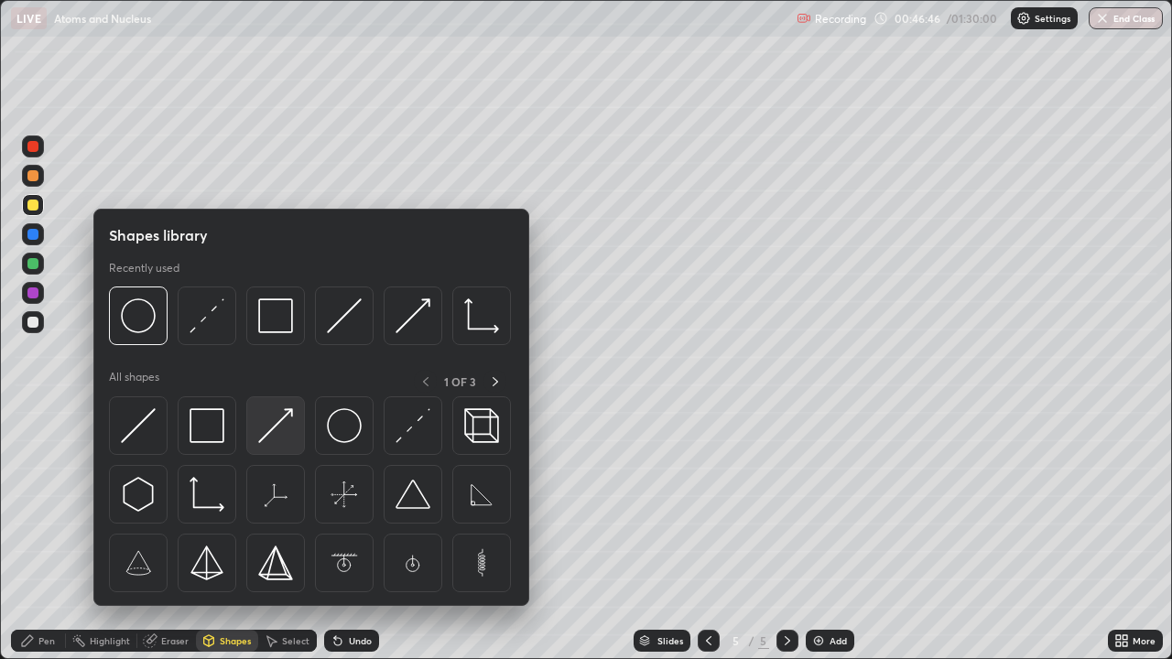
click at [269, 435] on img at bounding box center [275, 425] width 35 height 35
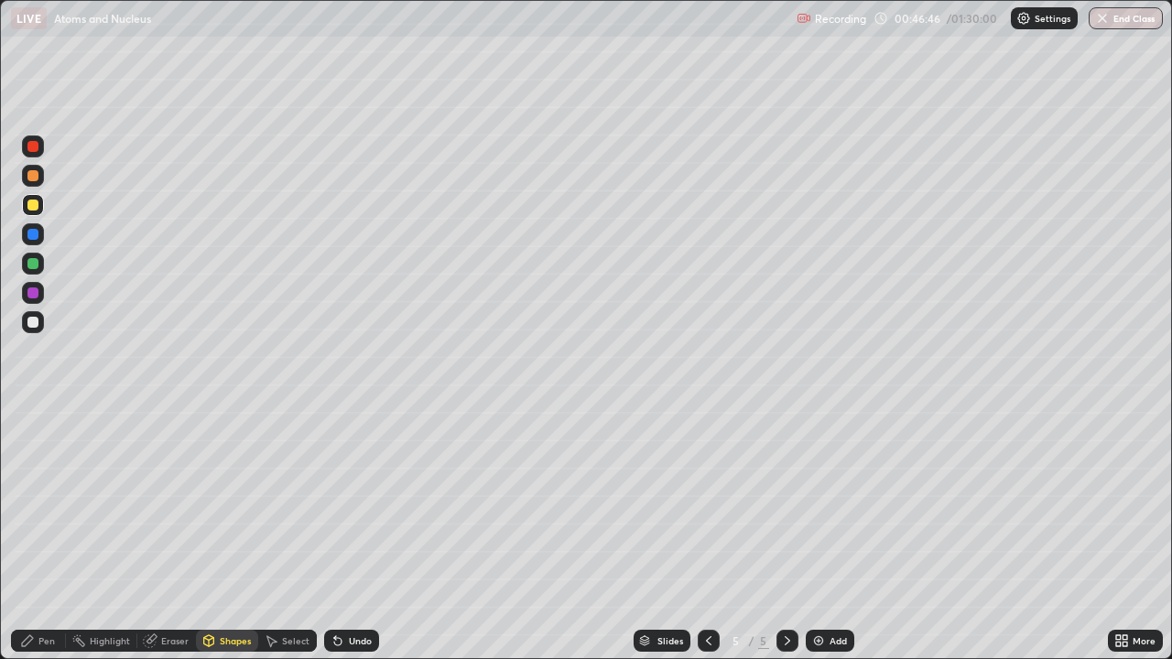
click at [42, 296] on div at bounding box center [33, 293] width 22 height 22
click at [49, 504] on div "Pen" at bounding box center [46, 640] width 16 height 9
click at [38, 480] on div at bounding box center [33, 476] width 22 height 22
click at [236, 504] on div "Shapes" at bounding box center [235, 640] width 31 height 9
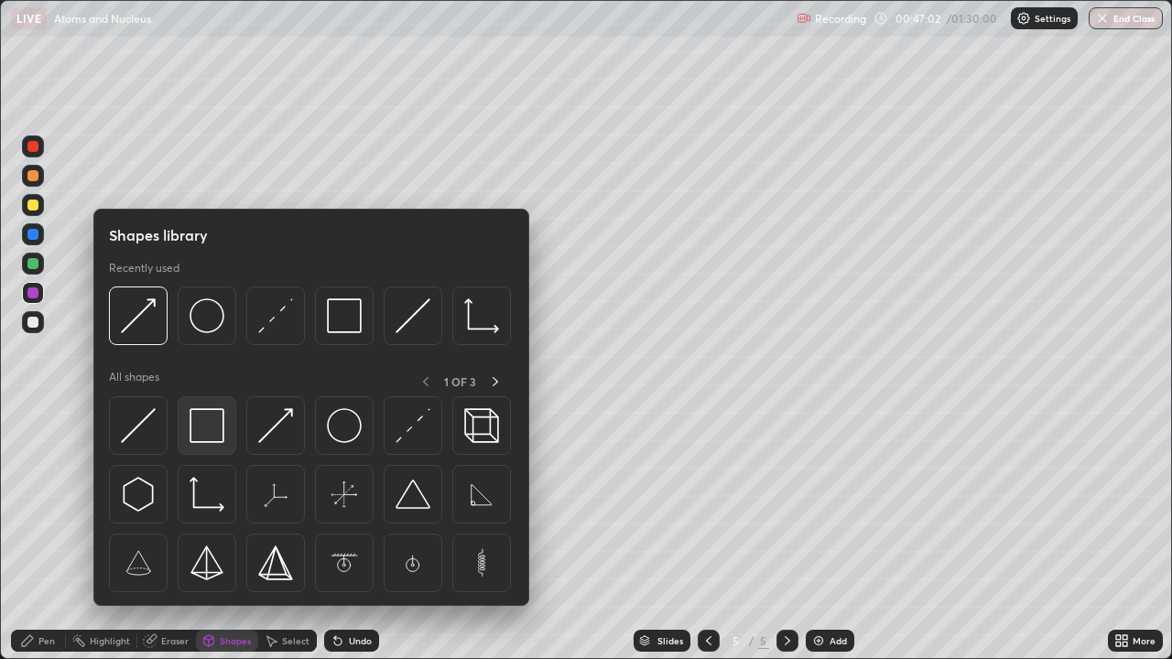
click at [221, 441] on img at bounding box center [207, 425] width 35 height 35
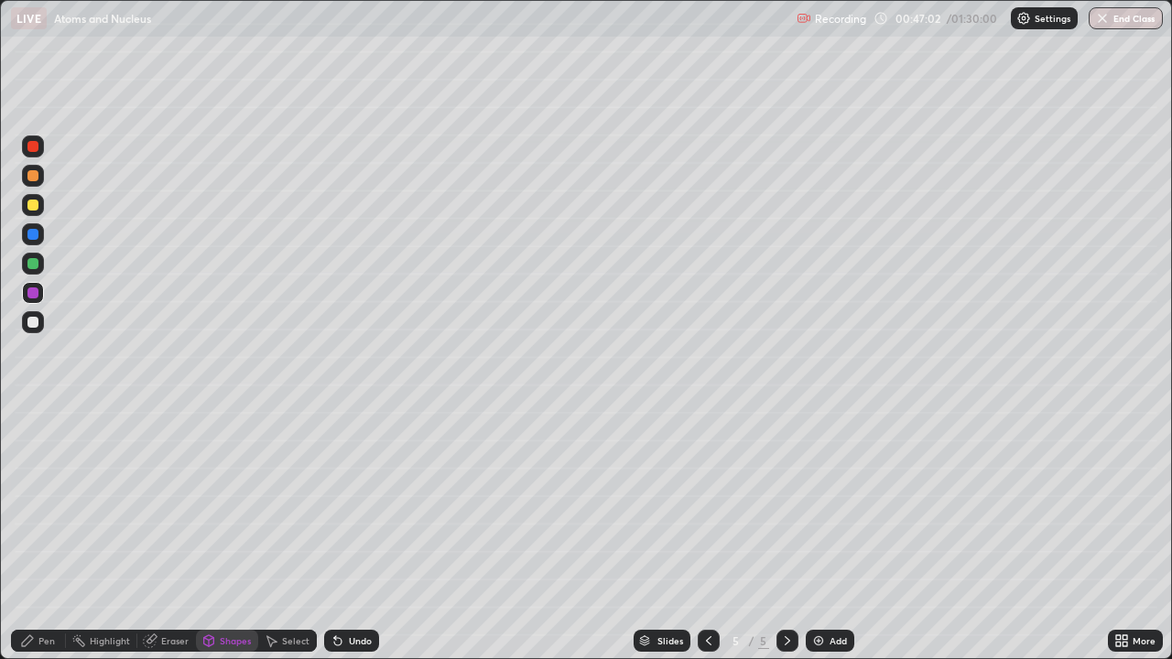
click at [40, 324] on div at bounding box center [33, 322] width 22 height 22
click at [354, 504] on div "Undo" at bounding box center [360, 640] width 23 height 9
click at [52, 504] on div "Pen" at bounding box center [46, 640] width 16 height 9
click at [31, 293] on div at bounding box center [32, 292] width 11 height 11
click at [34, 322] on div at bounding box center [32, 322] width 11 height 11
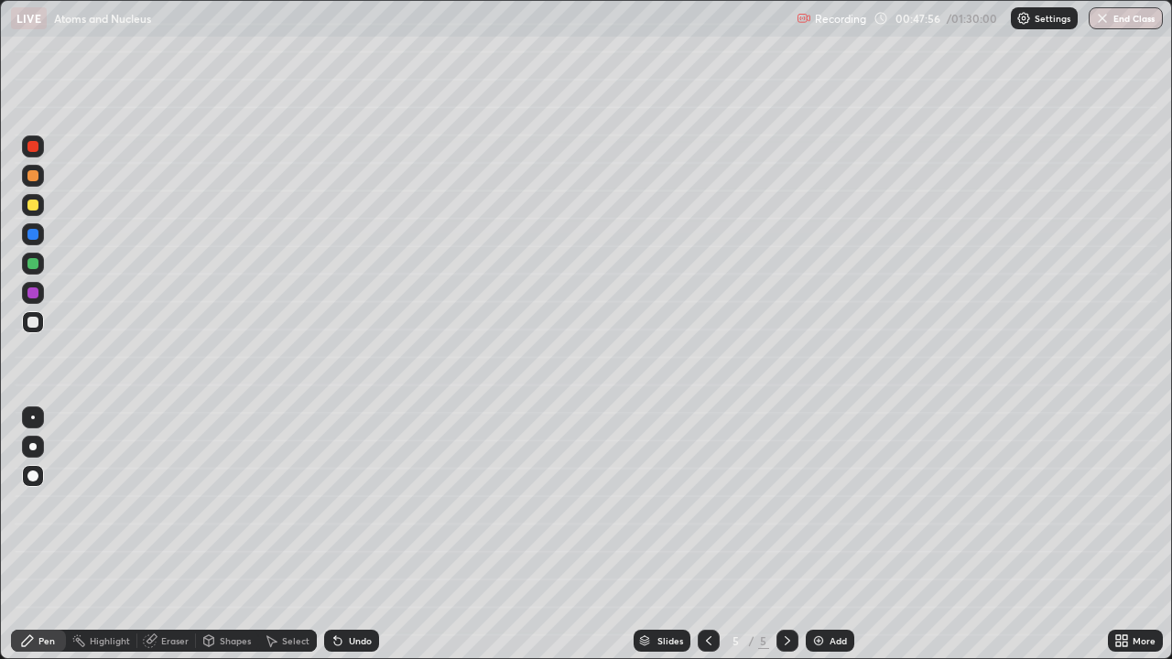
click at [243, 504] on div "Shapes" at bounding box center [235, 640] width 31 height 9
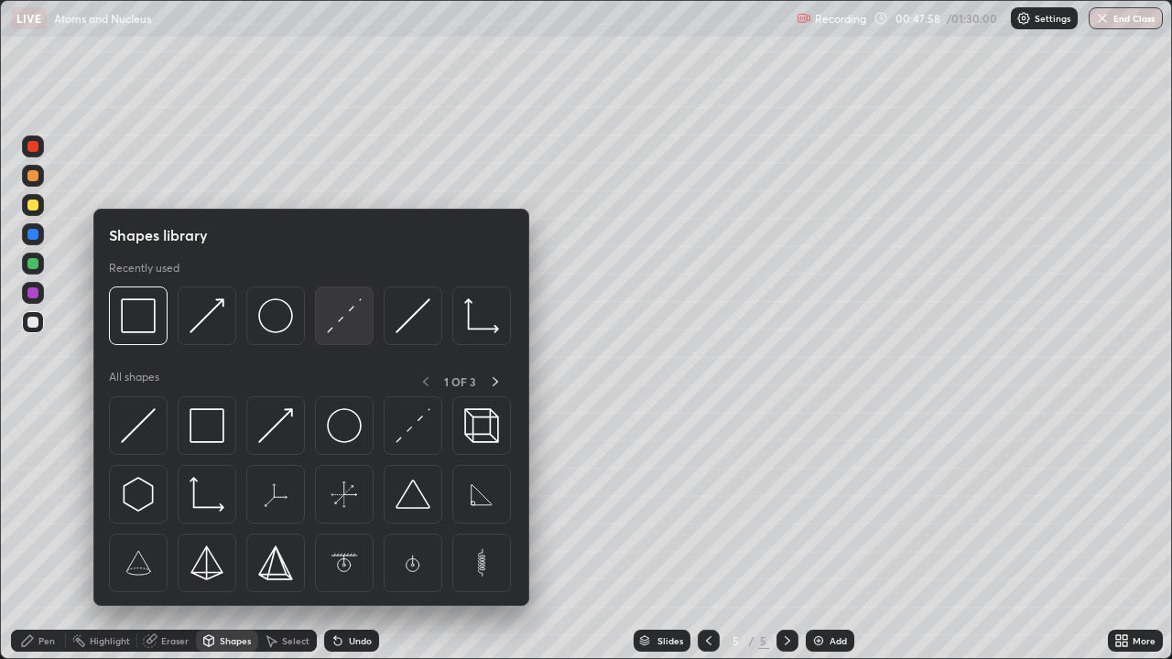
click at [337, 323] on img at bounding box center [344, 315] width 35 height 35
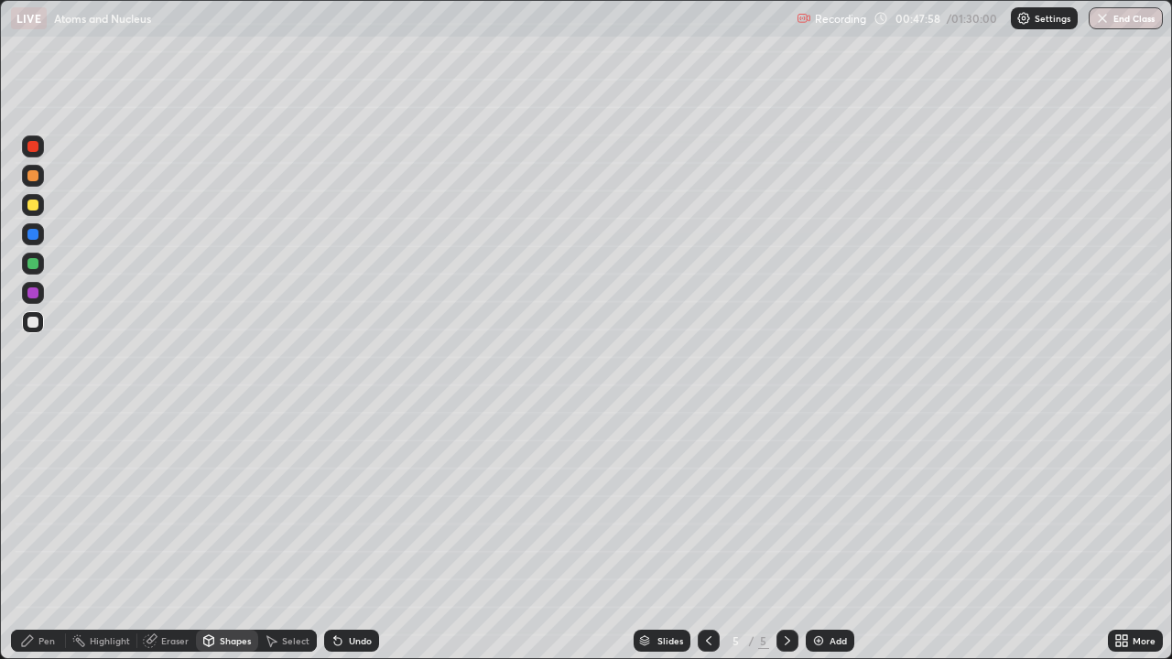
click at [37, 209] on div at bounding box center [32, 205] width 11 height 11
click at [38, 288] on div at bounding box center [33, 293] width 22 height 22
click at [55, 504] on div "Pen" at bounding box center [38, 641] width 55 height 22
click at [35, 204] on div at bounding box center [32, 205] width 11 height 11
click at [819, 504] on img at bounding box center [818, 641] width 15 height 15
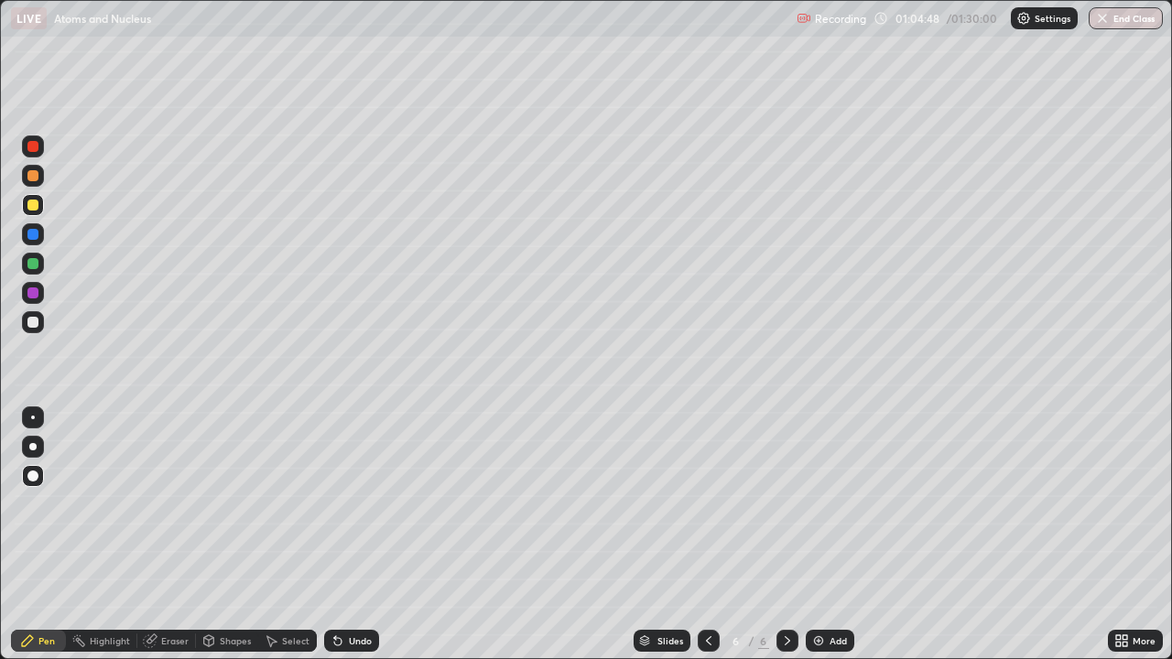
click at [36, 326] on div at bounding box center [32, 322] width 11 height 11
click at [231, 504] on div "Shapes" at bounding box center [235, 640] width 31 height 9
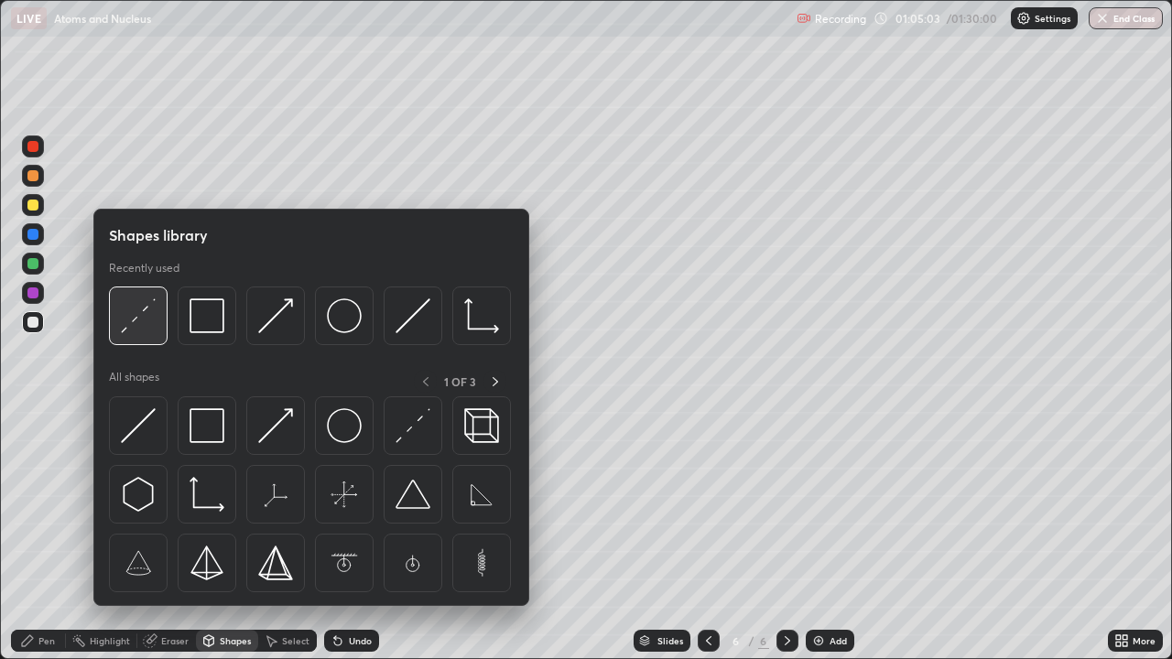
click at [150, 324] on img at bounding box center [138, 315] width 35 height 35
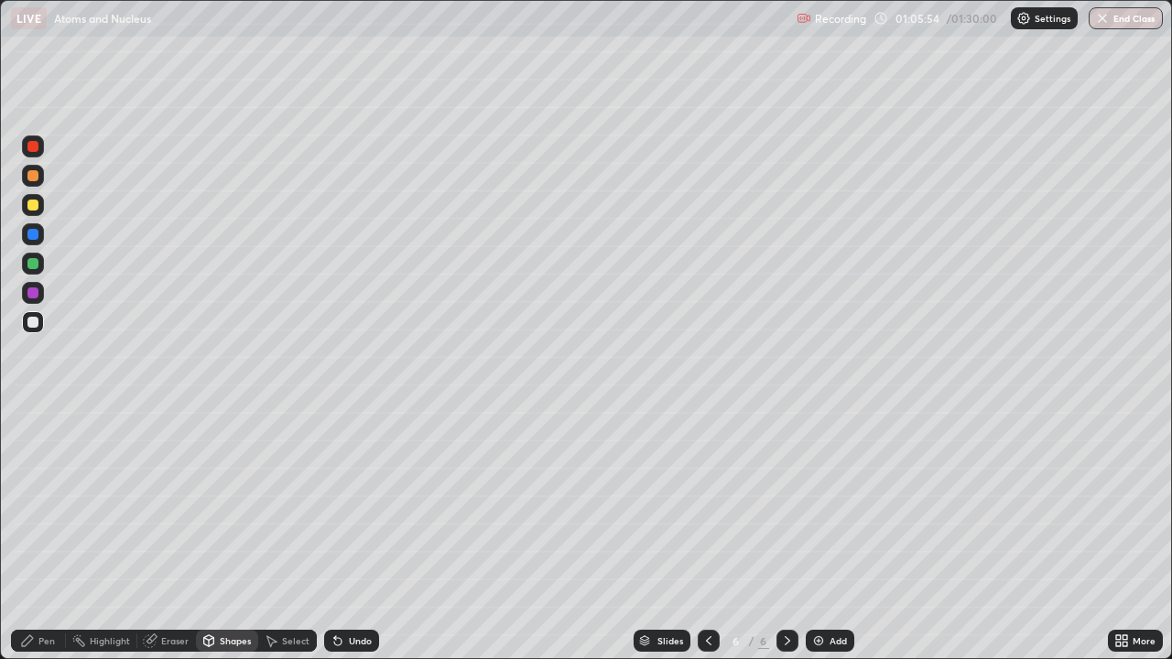
click at [239, 504] on div "Shapes" at bounding box center [235, 640] width 31 height 9
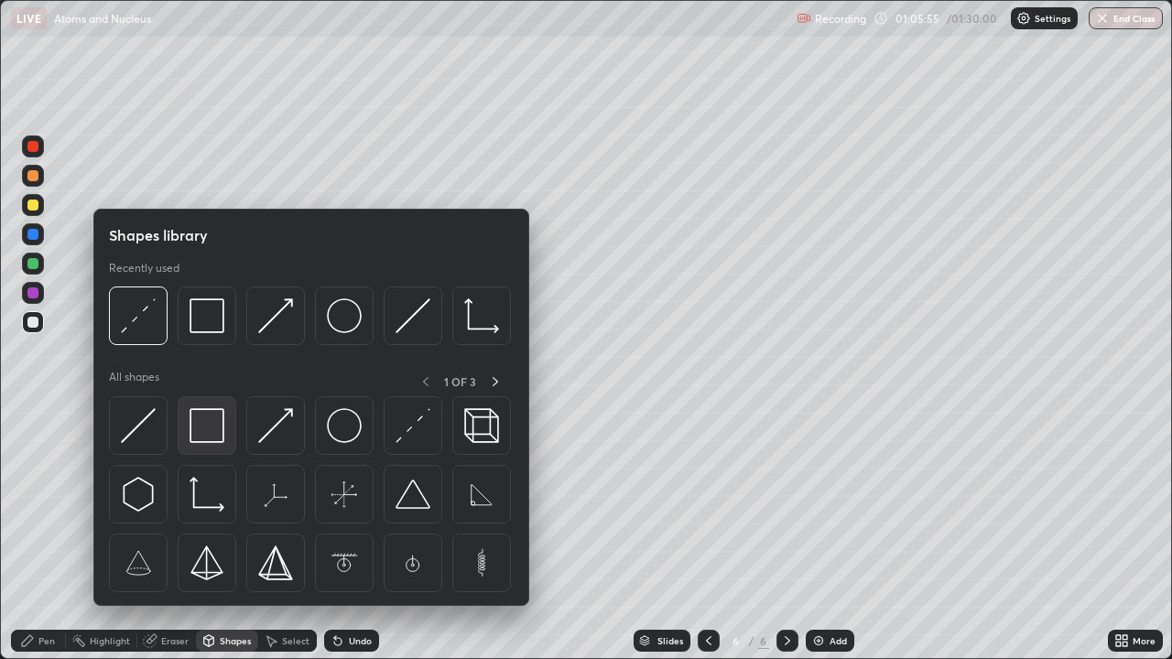
click at [222, 434] on img at bounding box center [207, 425] width 35 height 35
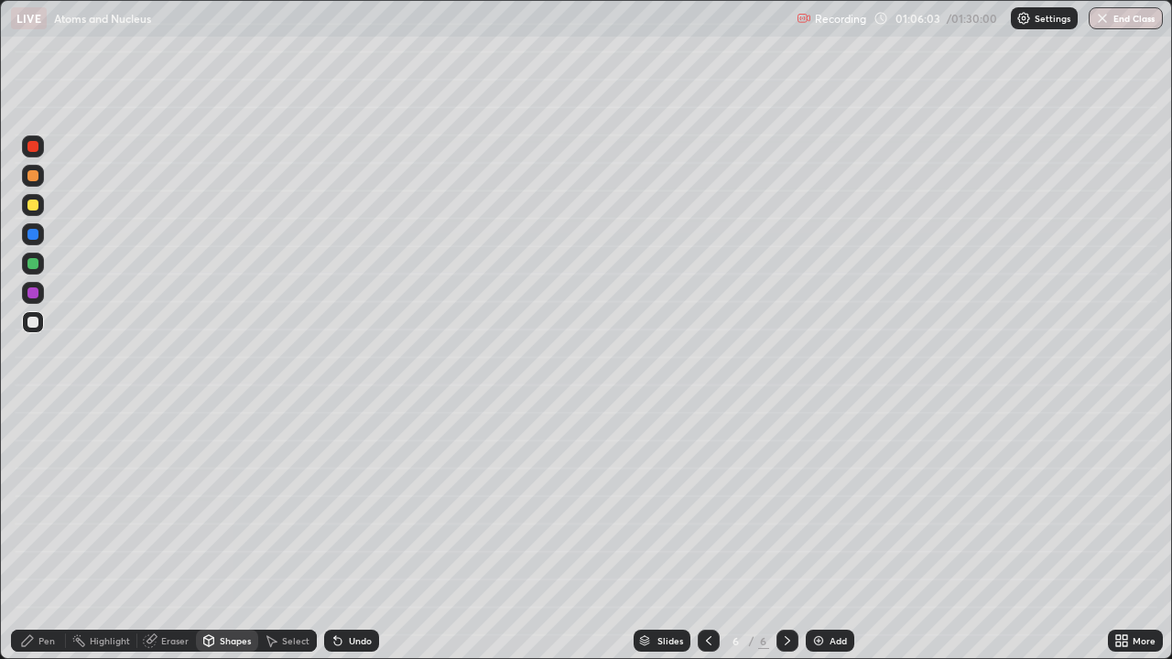
click at [54, 504] on div "Pen" at bounding box center [46, 640] width 16 height 9
click at [230, 504] on div "Shapes" at bounding box center [235, 640] width 31 height 9
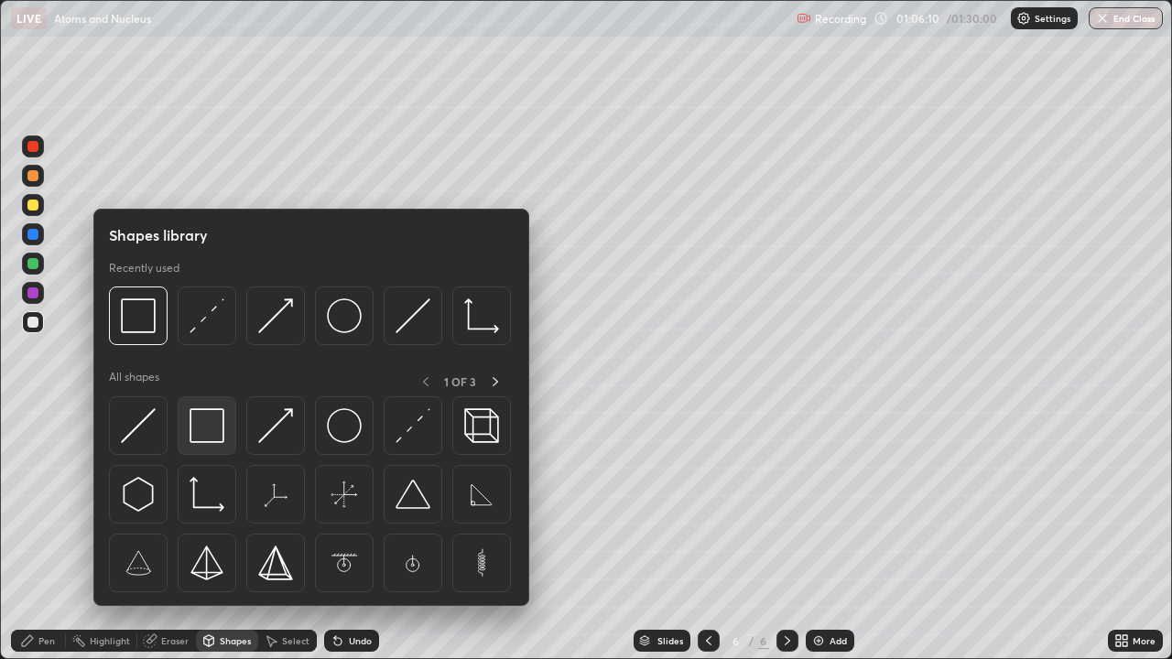
click at [201, 428] on img at bounding box center [207, 425] width 35 height 35
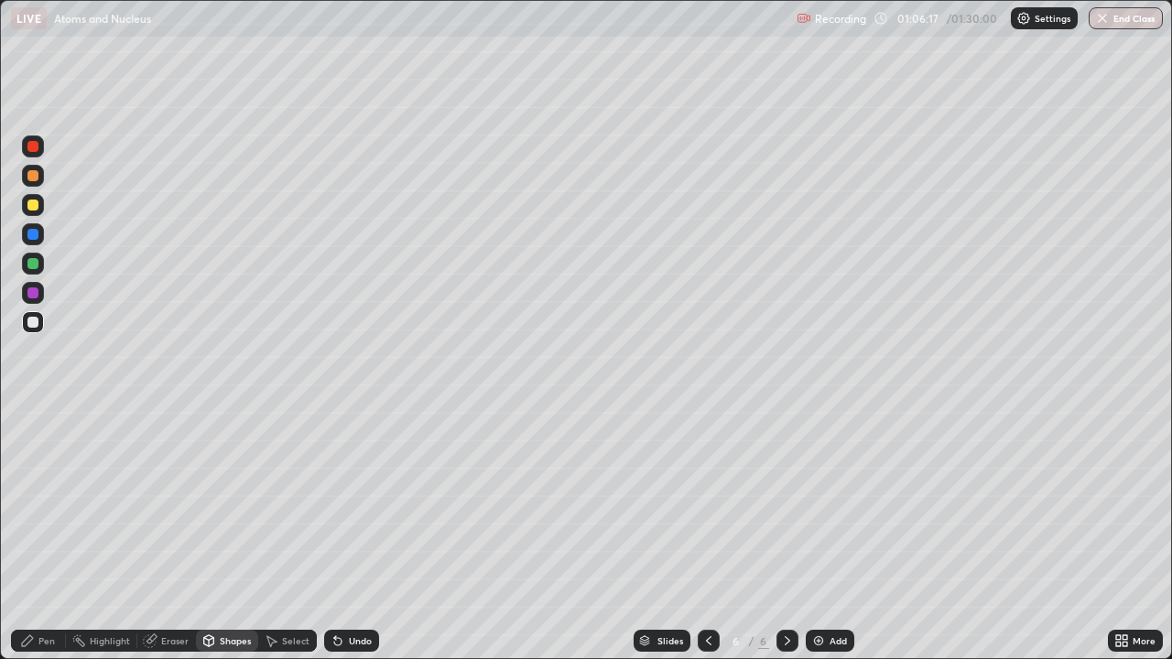
click at [364, 504] on div "Undo" at bounding box center [360, 640] width 23 height 9
click at [241, 504] on div "Shapes" at bounding box center [227, 641] width 62 height 22
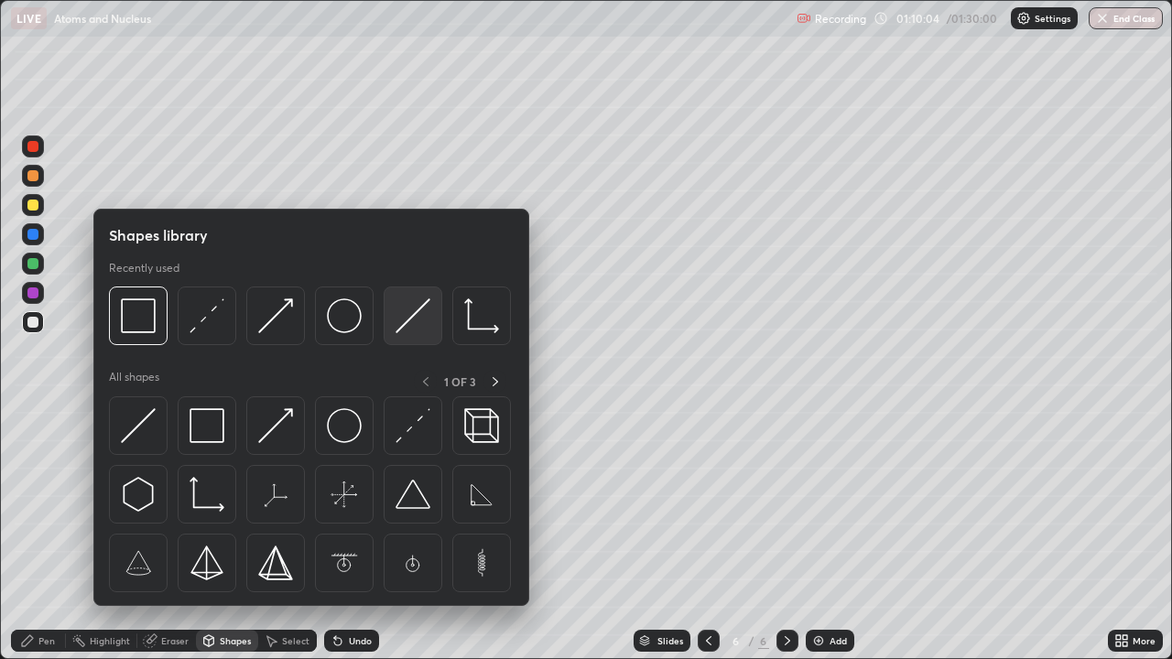
click at [413, 330] on img at bounding box center [412, 315] width 35 height 35
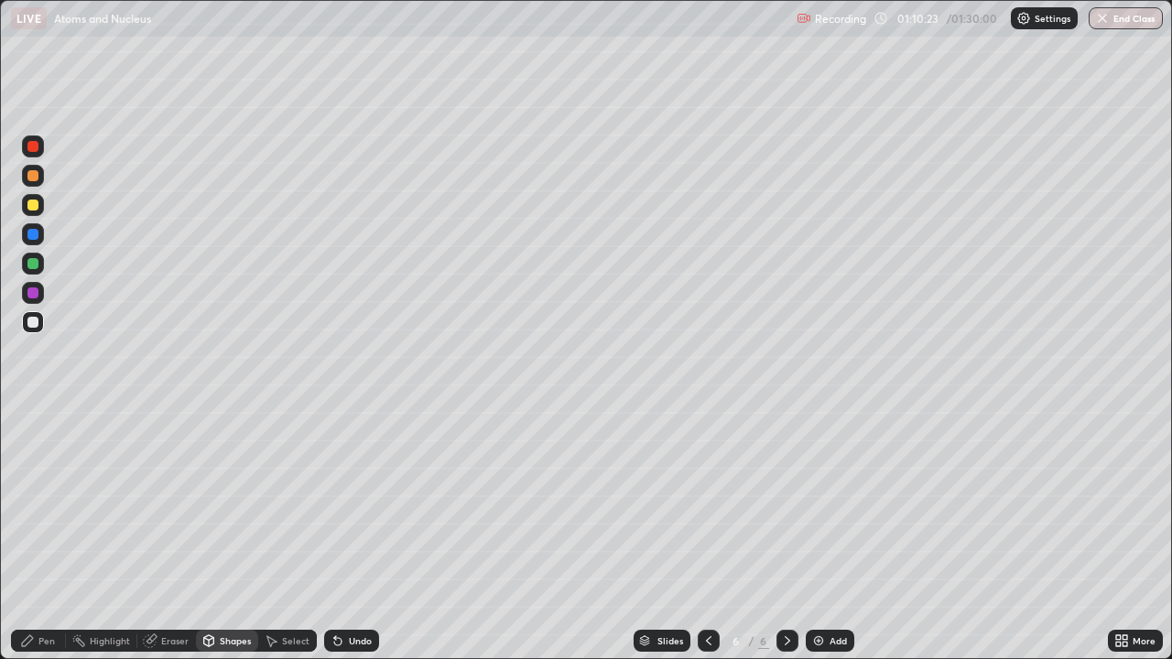
click at [51, 504] on div "Pen" at bounding box center [46, 640] width 16 height 9
click at [293, 504] on div "Select" at bounding box center [295, 640] width 27 height 9
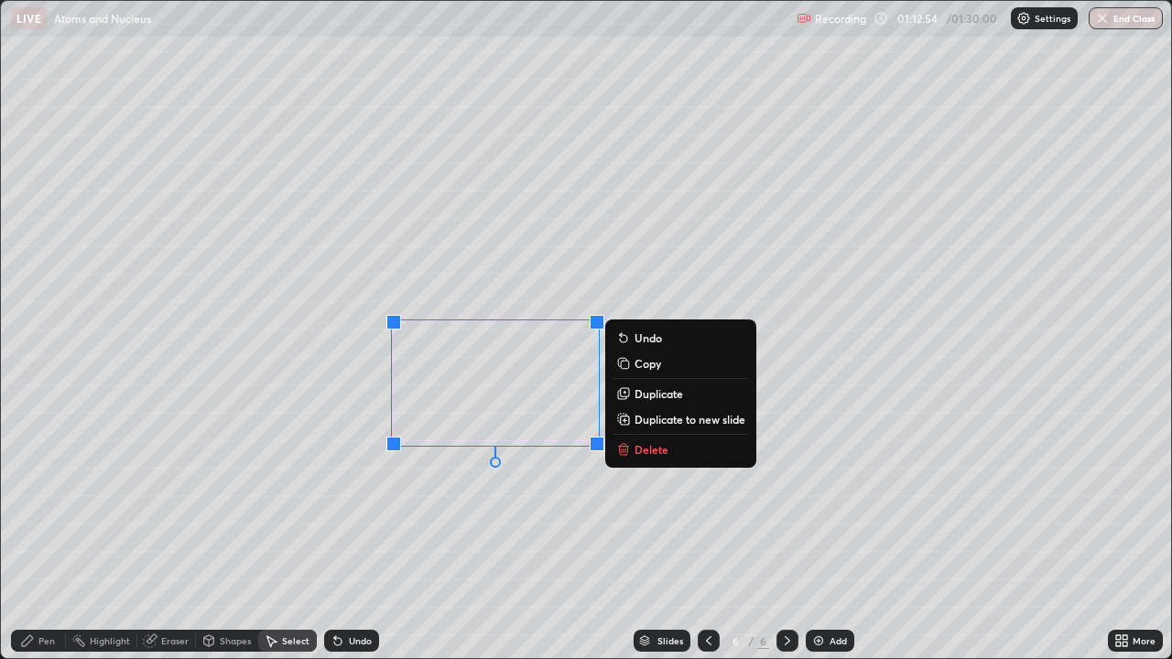
click at [649, 450] on p "Delete" at bounding box center [651, 449] width 34 height 15
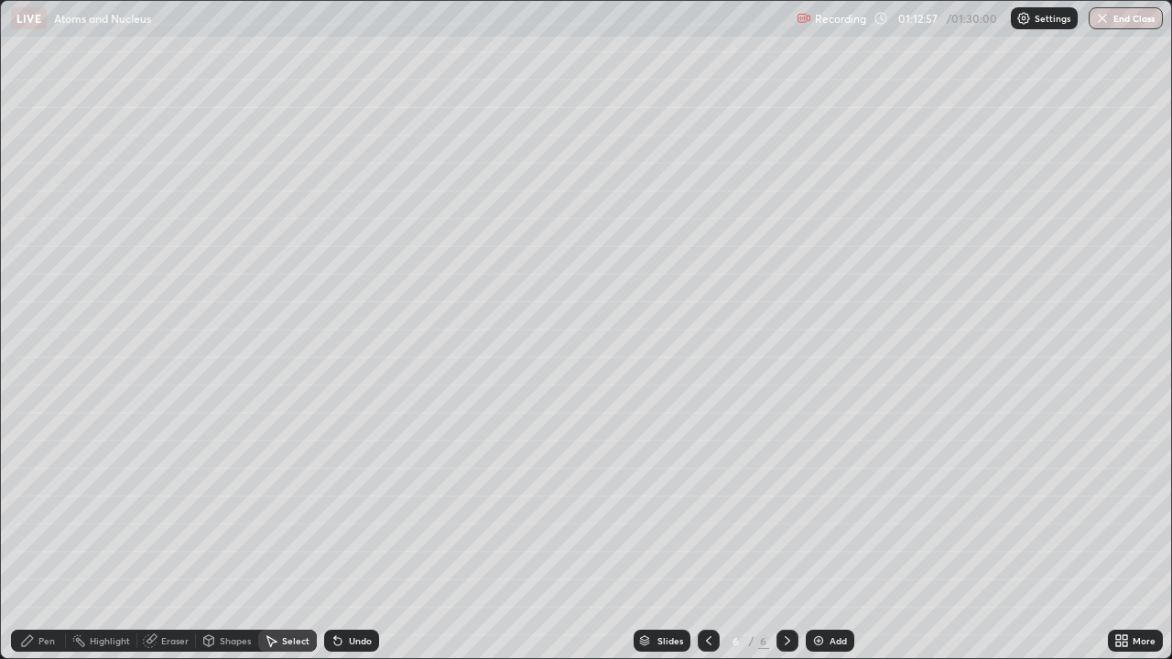
click at [49, 504] on div "Pen" at bounding box center [46, 640] width 16 height 9
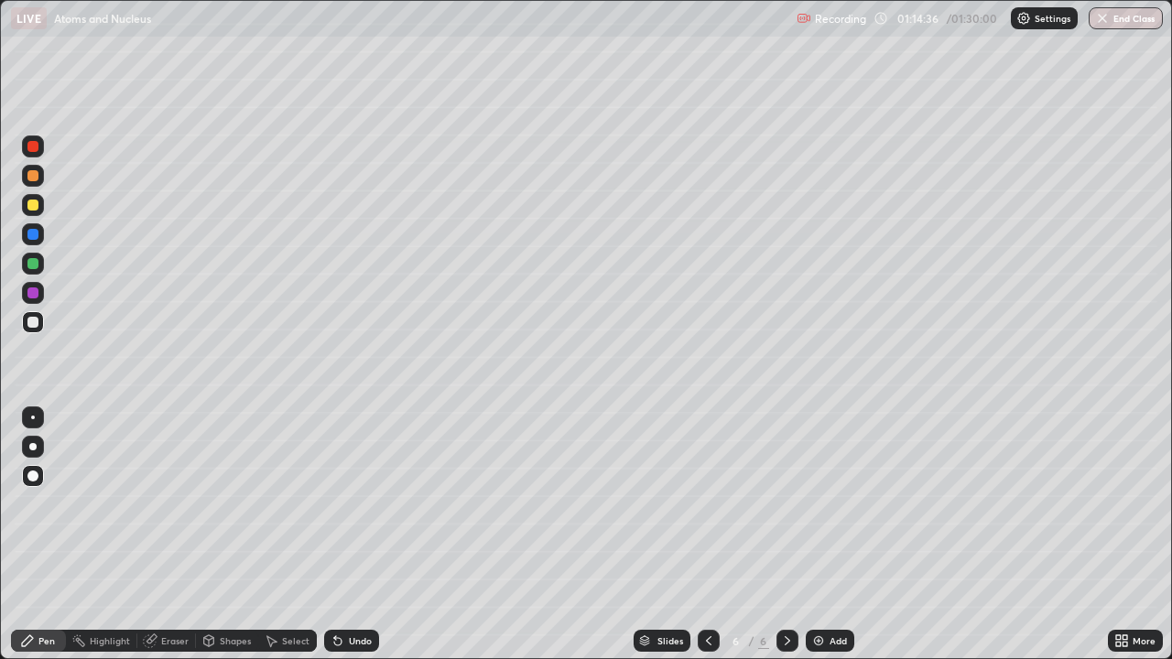
click at [181, 504] on div "Eraser" at bounding box center [174, 640] width 27 height 9
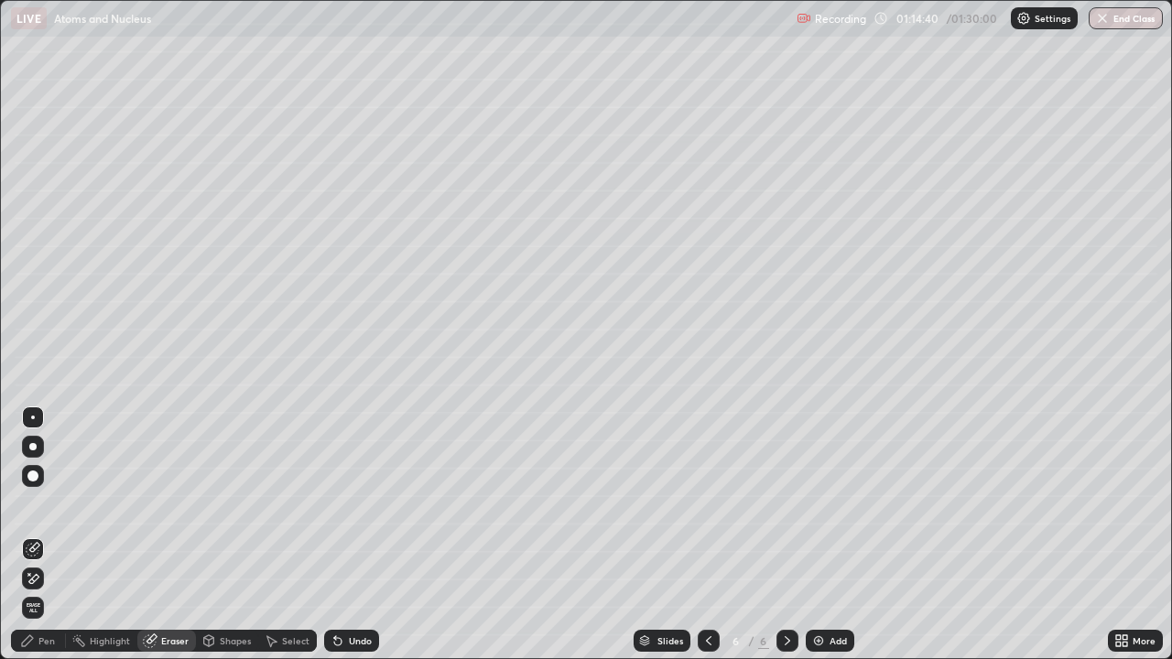
click at [48, 504] on div "Pen" at bounding box center [46, 640] width 16 height 9
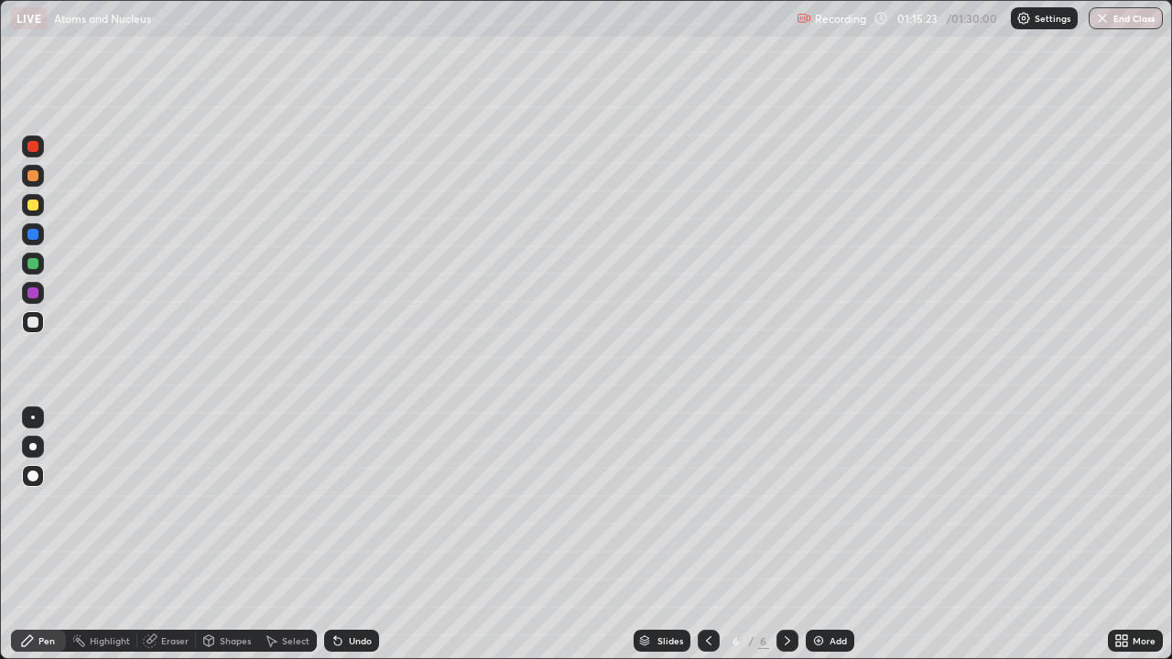
click at [819, 504] on img at bounding box center [818, 641] width 15 height 15
click at [227, 504] on div "Shapes" at bounding box center [235, 640] width 31 height 9
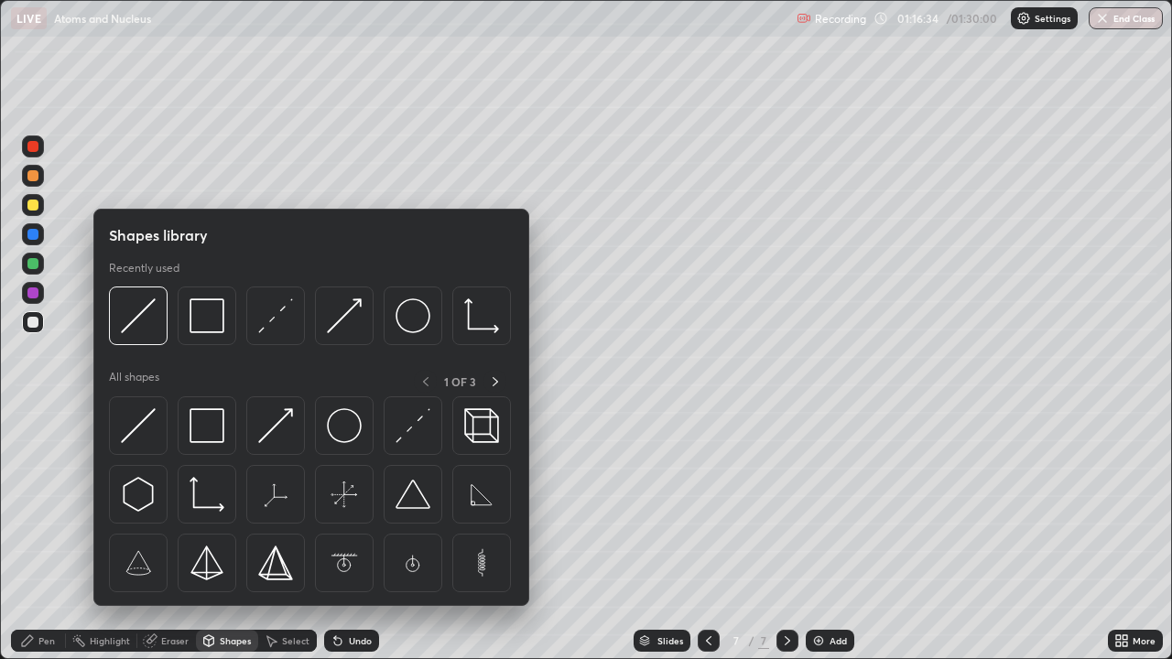
click at [177, 504] on div "Eraser" at bounding box center [174, 640] width 27 height 9
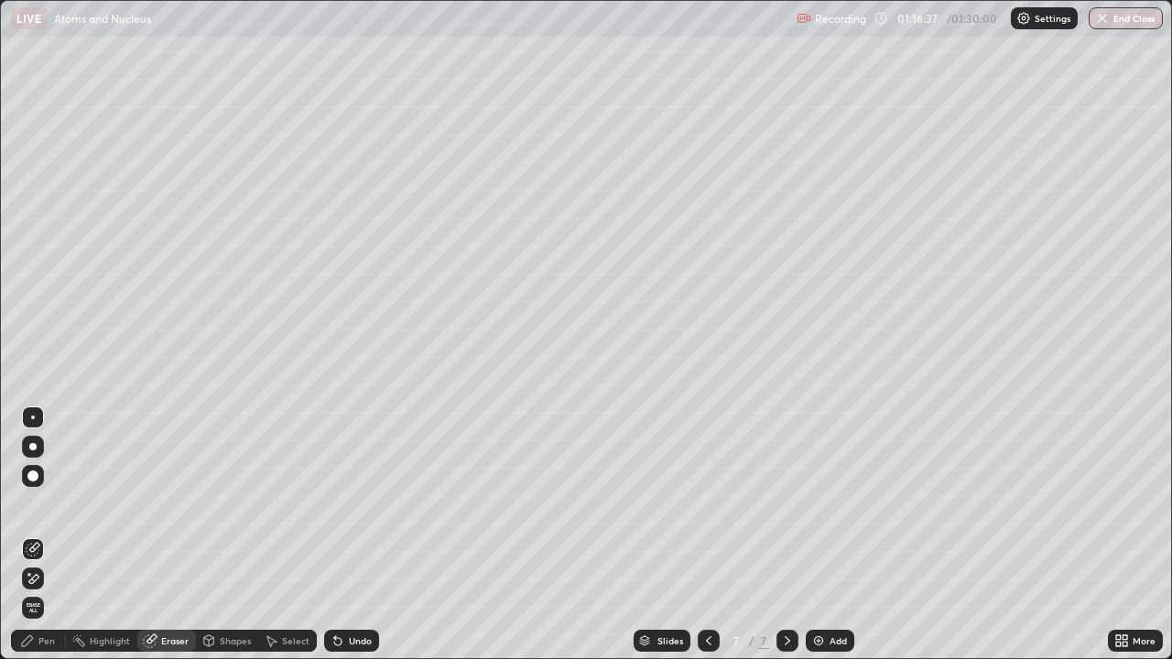
click at [60, 504] on div "Pen" at bounding box center [38, 641] width 55 height 22
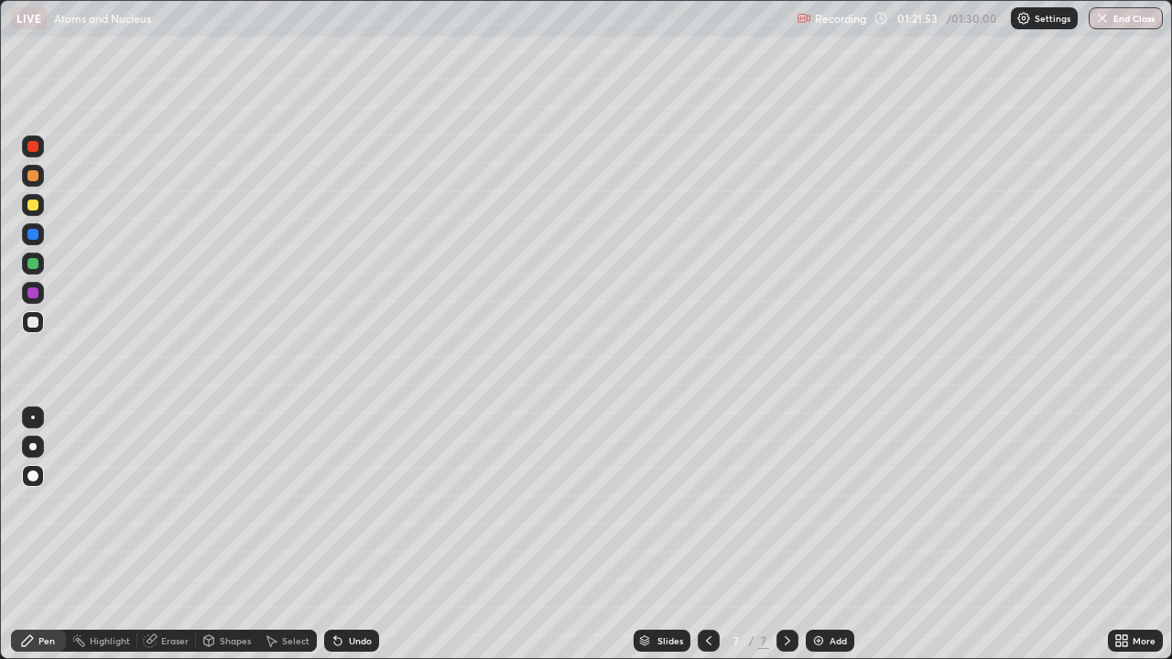
click at [33, 147] on div at bounding box center [32, 146] width 11 height 11
click at [34, 293] on div at bounding box center [32, 292] width 11 height 11
click at [223, 504] on div "Shapes" at bounding box center [235, 640] width 31 height 9
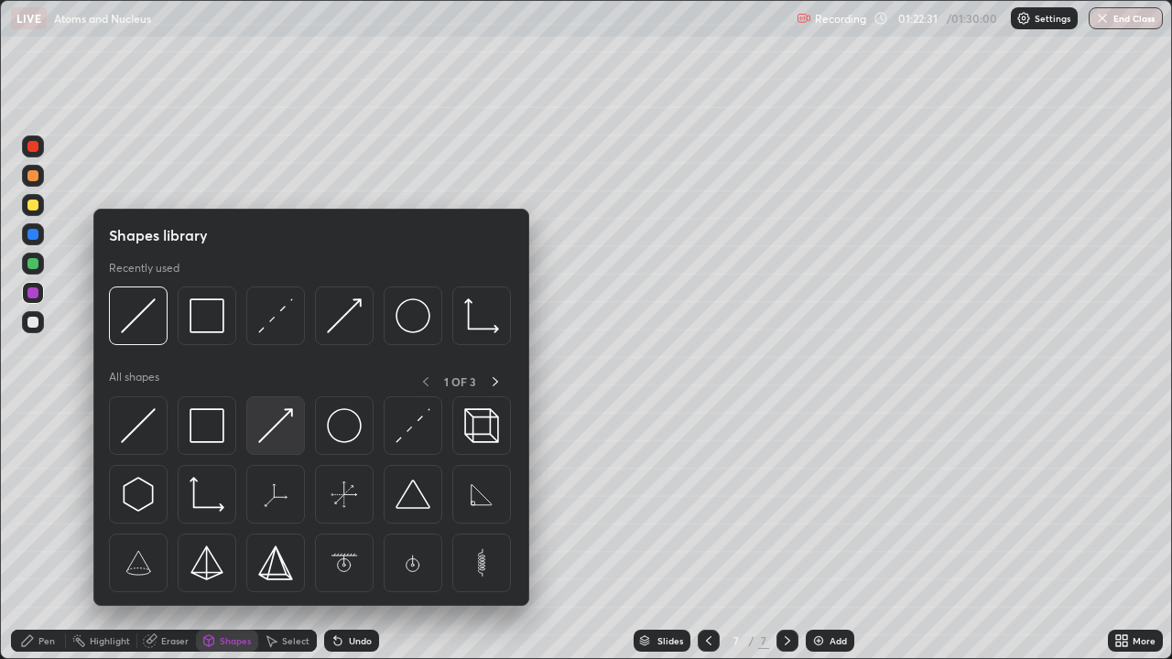
click at [272, 436] on img at bounding box center [275, 425] width 35 height 35
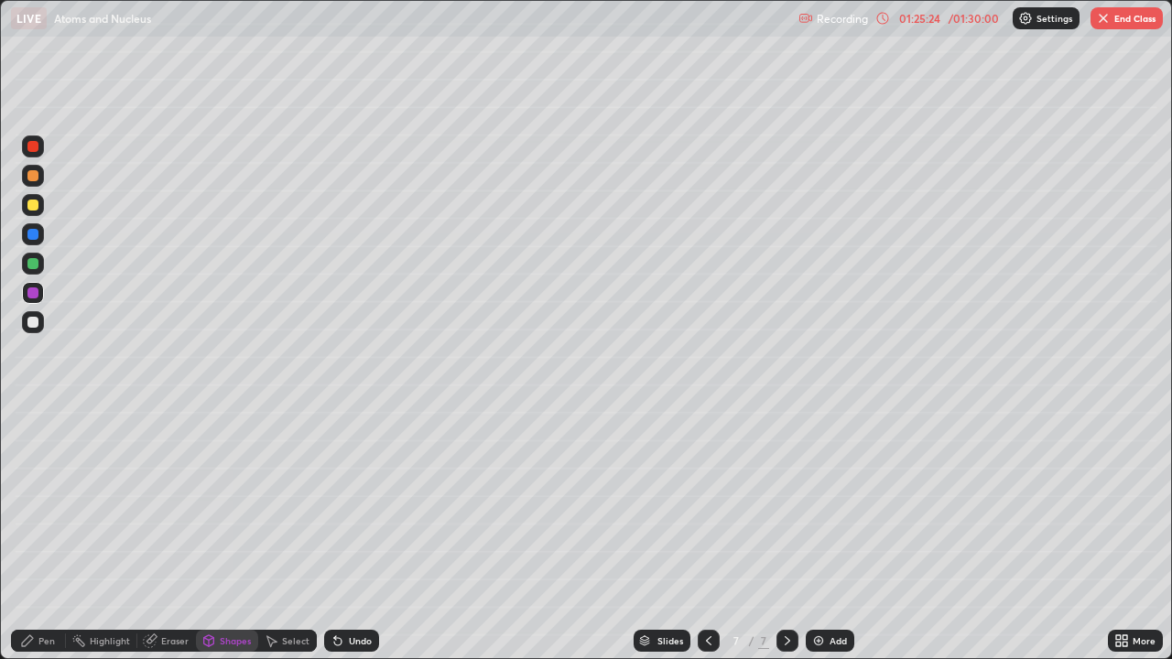
click at [1131, 23] on button "End Class" at bounding box center [1126, 18] width 72 height 22
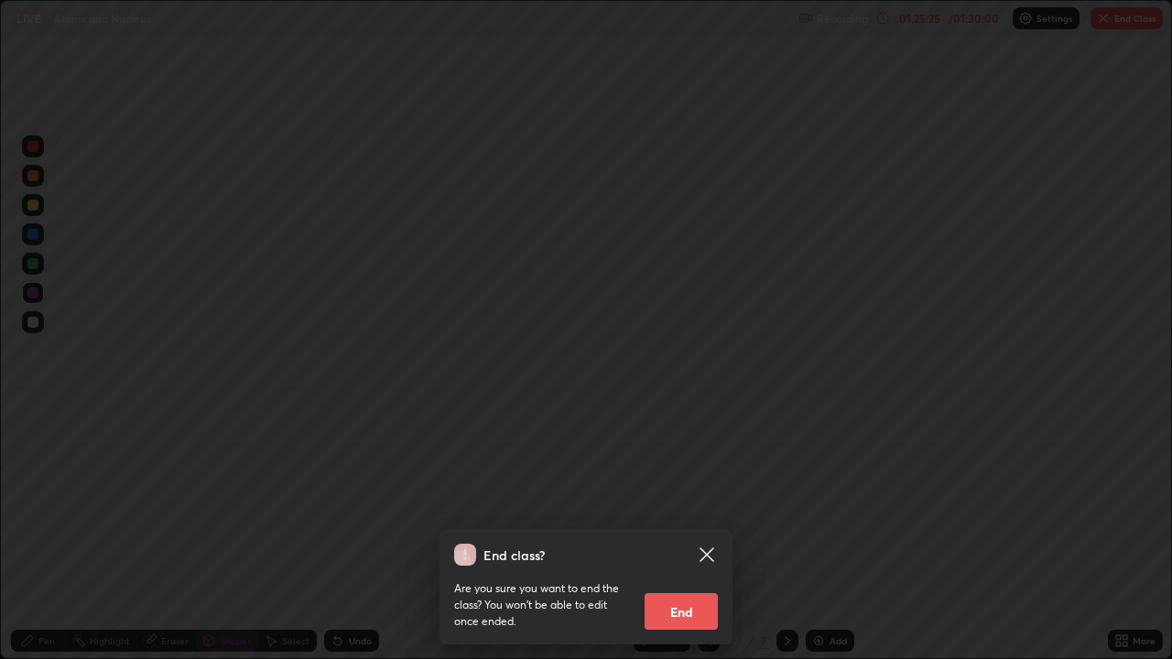
click at [678, 504] on button "End" at bounding box center [681, 611] width 73 height 37
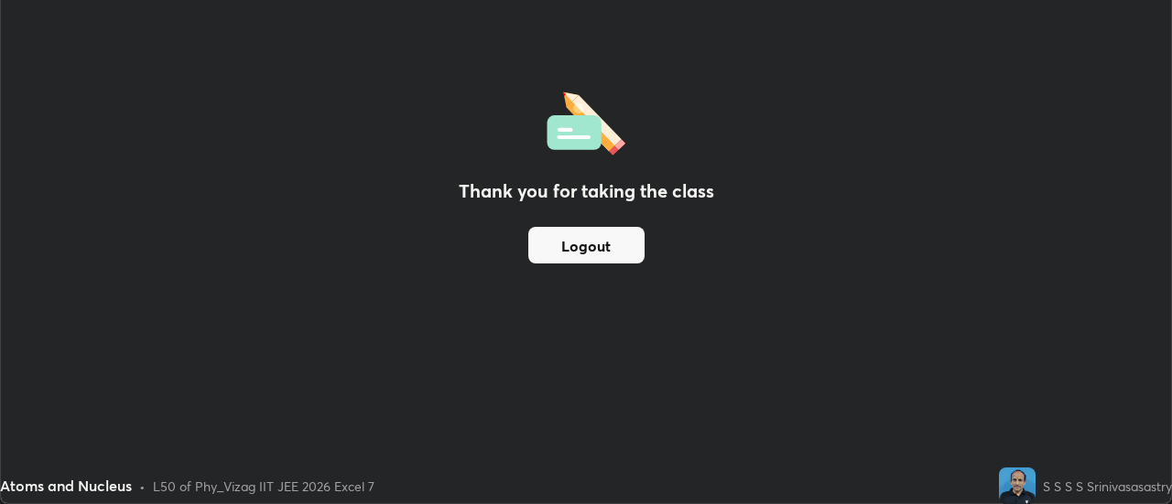
scroll to position [91044, 90377]
